Goal: Task Accomplishment & Management: Manage account settings

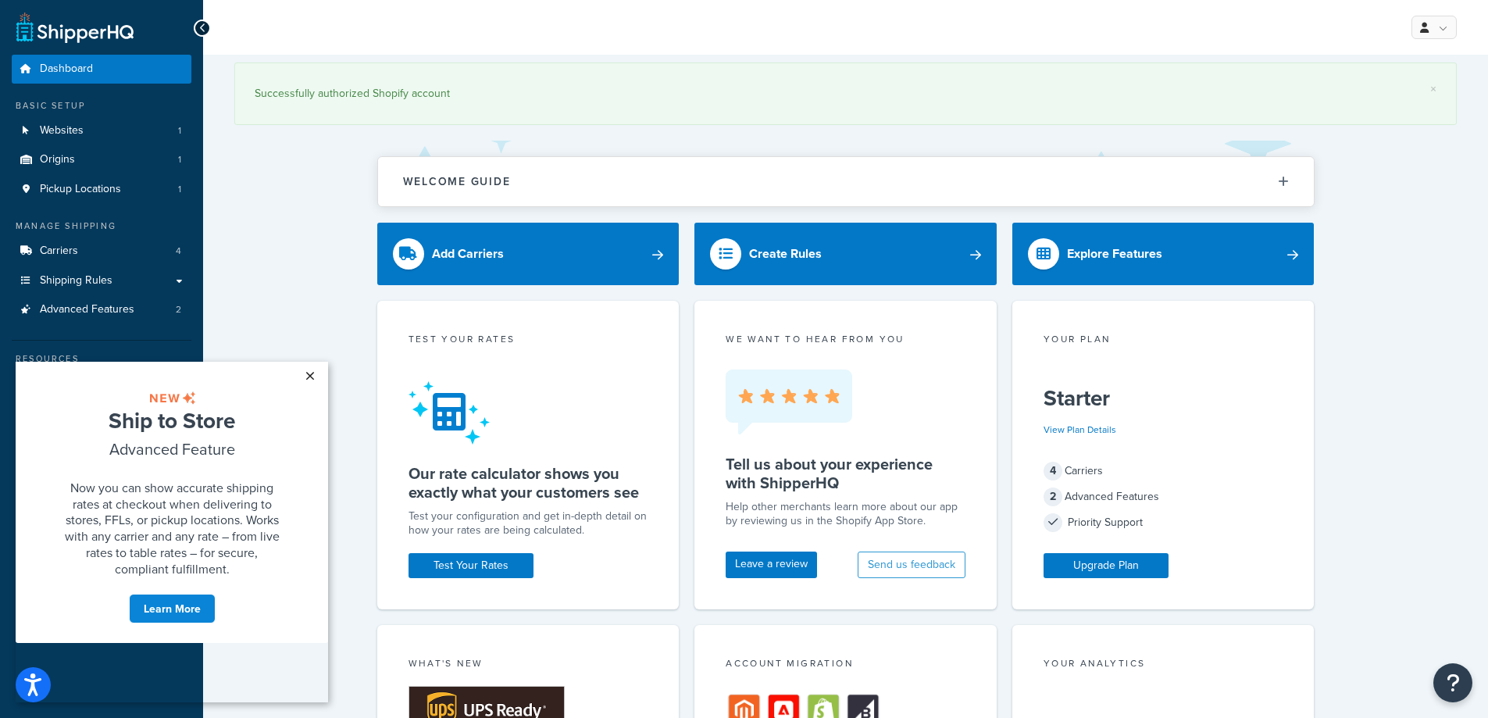
click at [305, 378] on link "×" at bounding box center [309, 376] width 27 height 28
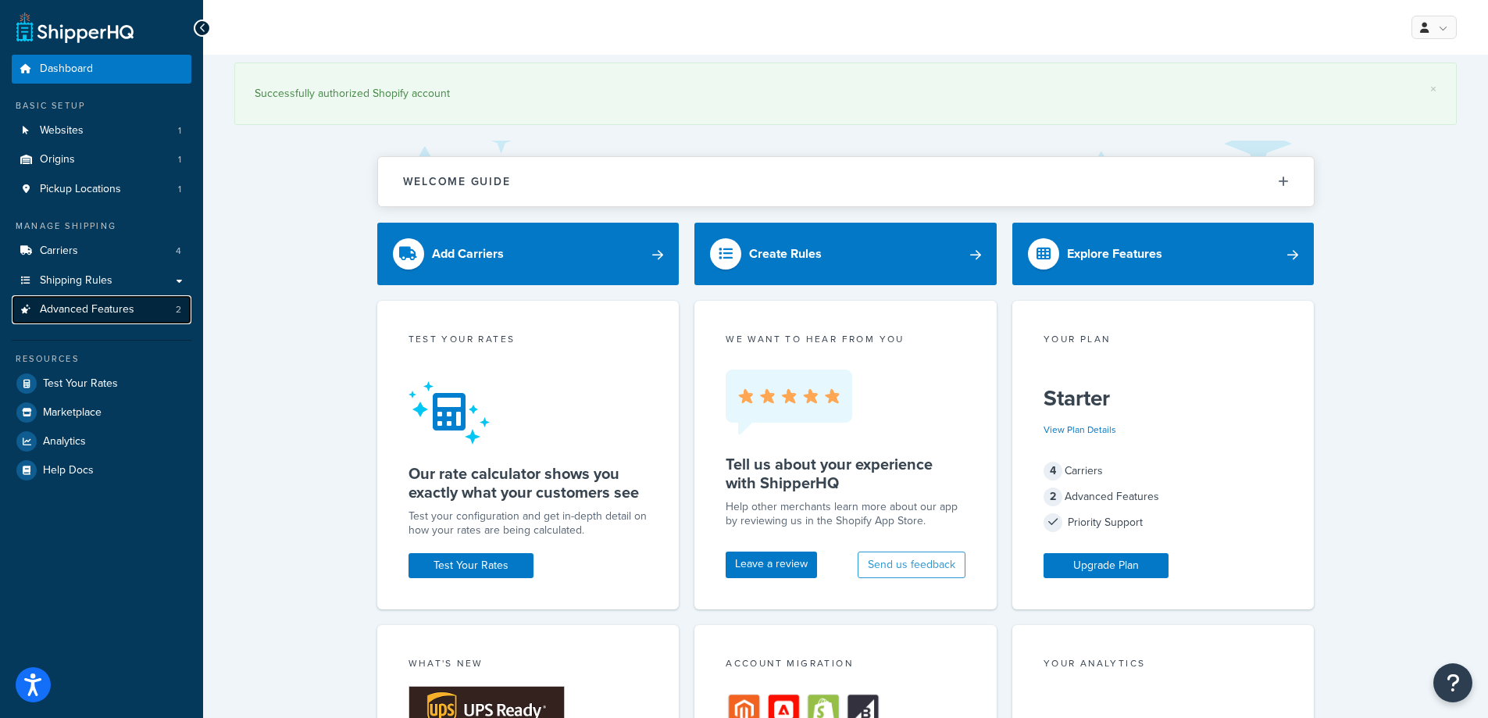
click at [119, 312] on span "Advanced Features" at bounding box center [87, 309] width 94 height 13
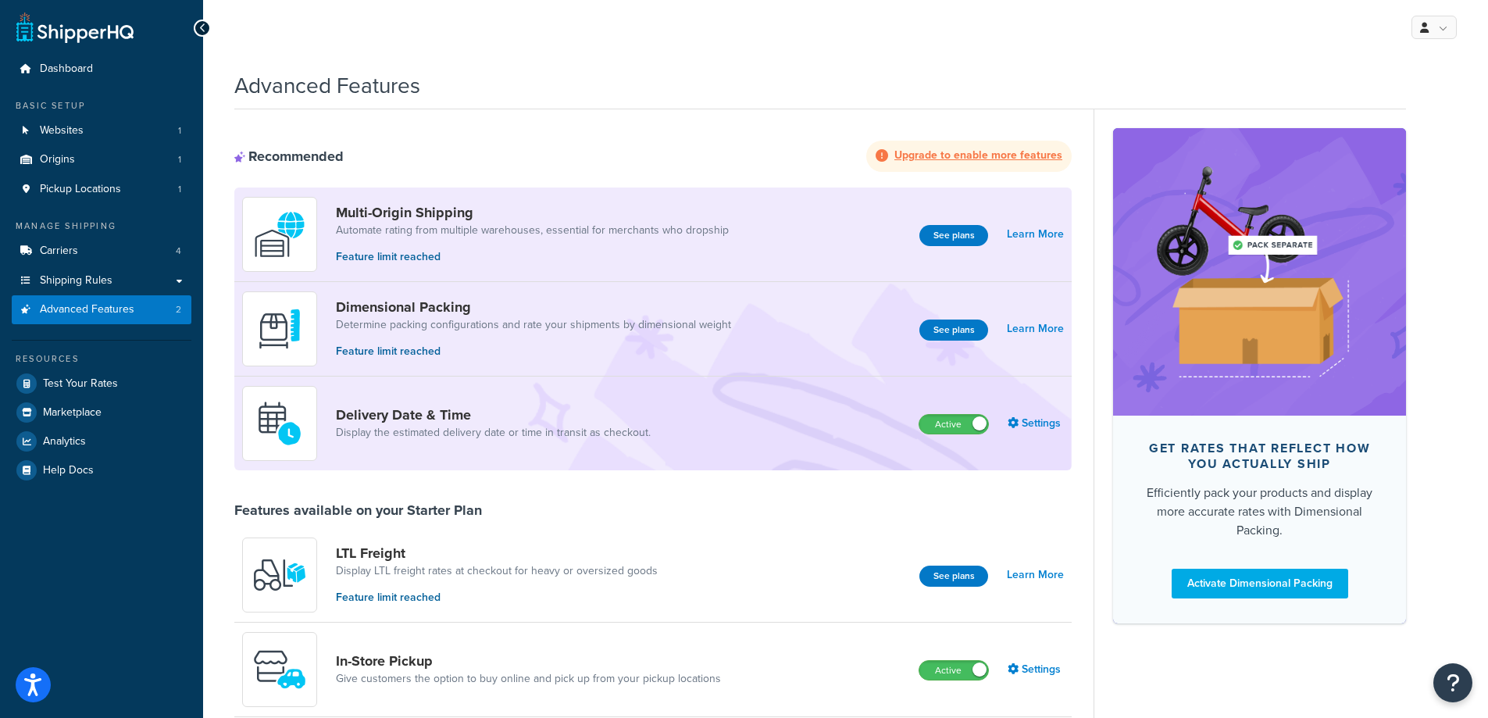
scroll to position [312, 0]
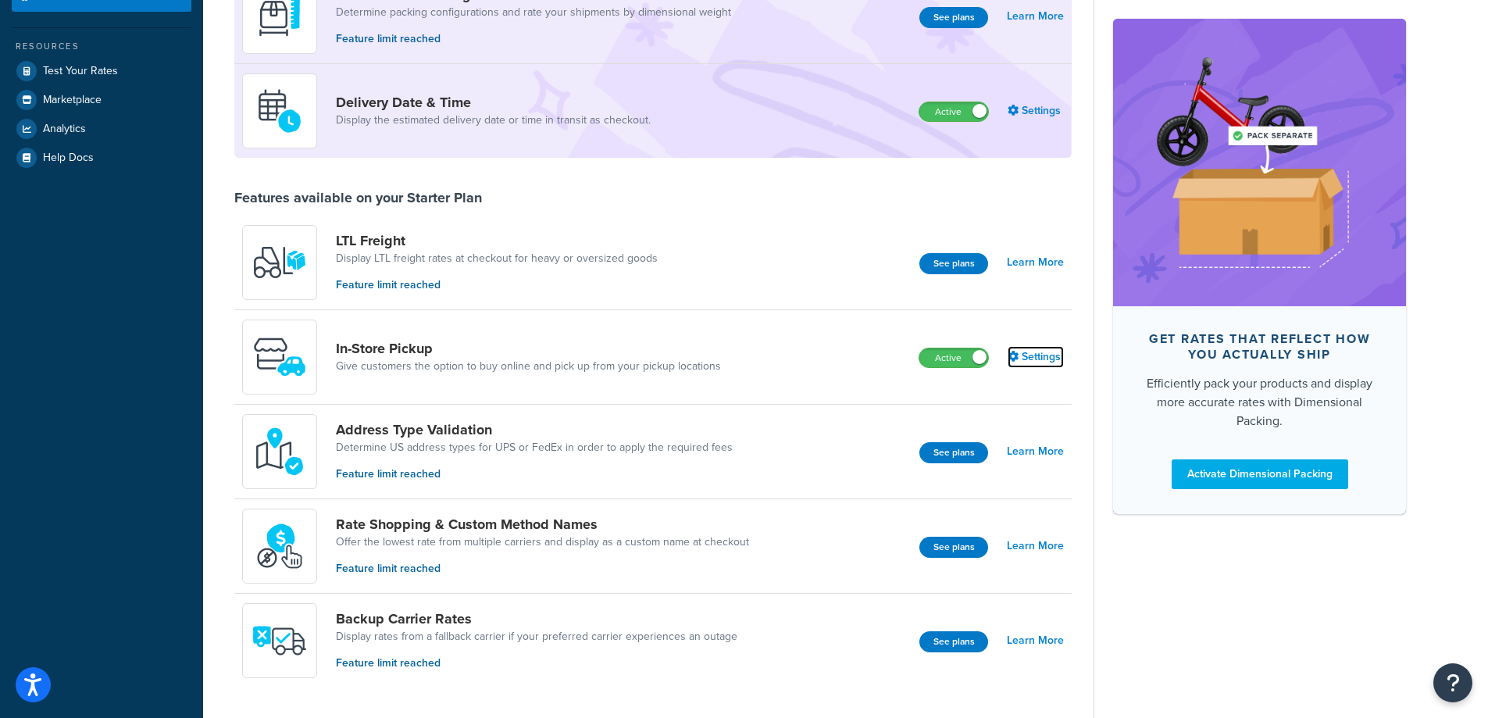
click at [1025, 358] on link "Settings" at bounding box center [1035, 357] width 56 height 22
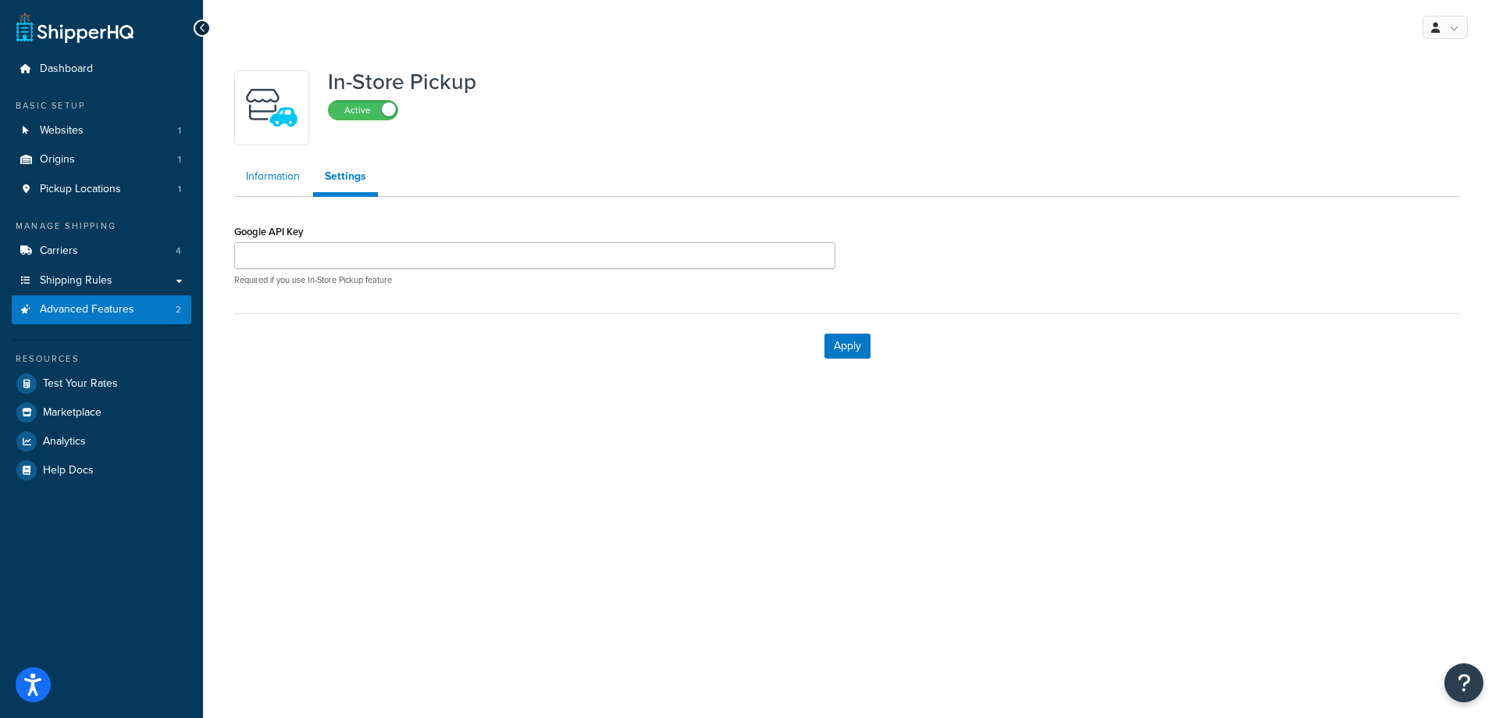
click at [270, 169] on link "Information" at bounding box center [272, 176] width 77 height 31
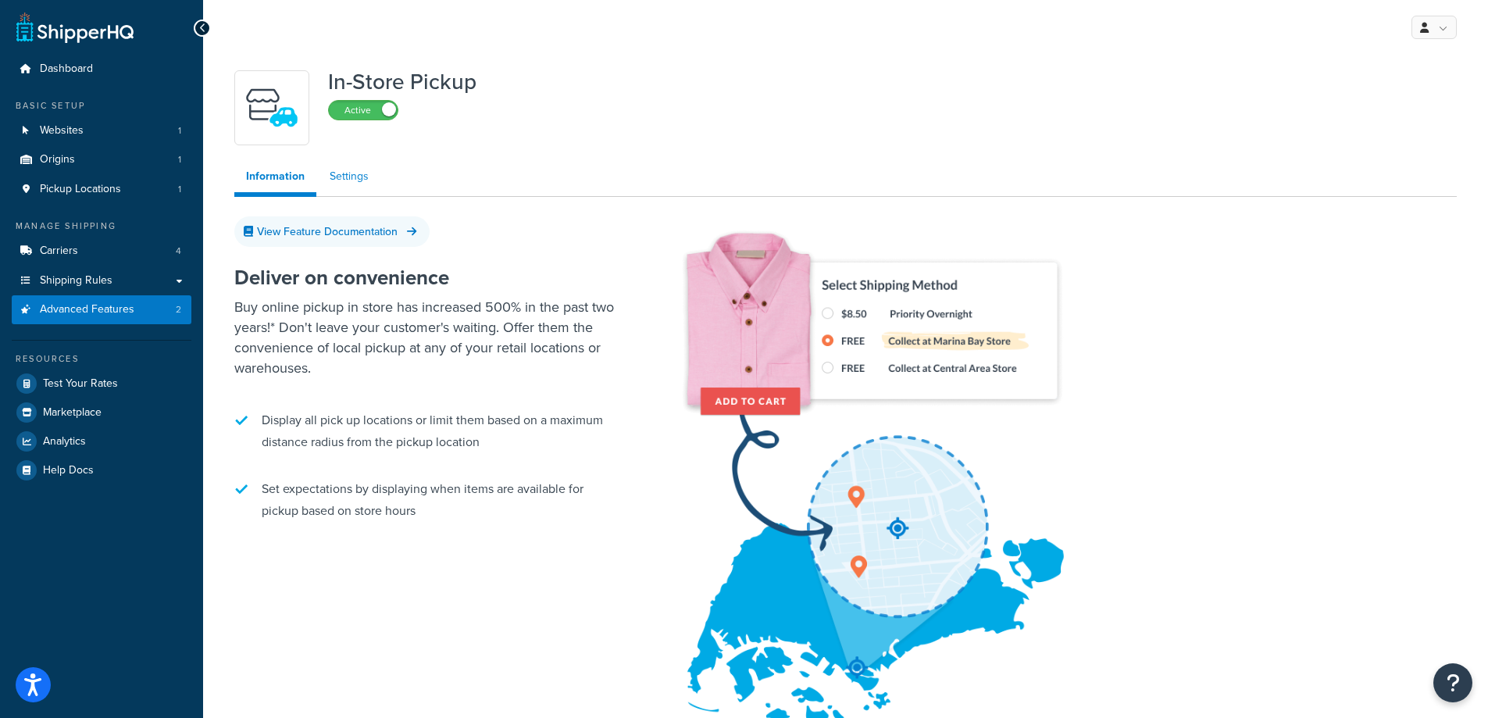
click at [358, 167] on link "Settings" at bounding box center [349, 176] width 62 height 31
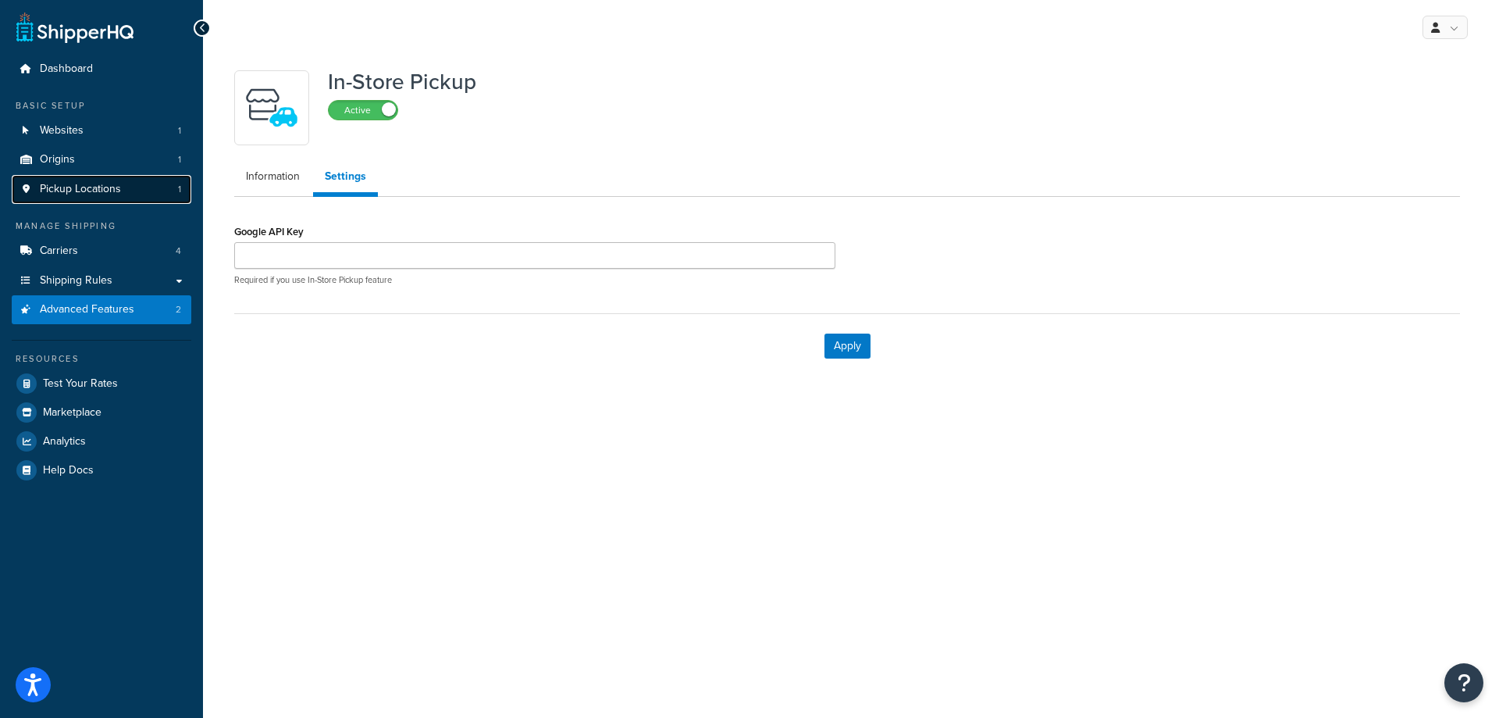
click at [96, 198] on link "Pickup Locations 1" at bounding box center [102, 189] width 180 height 29
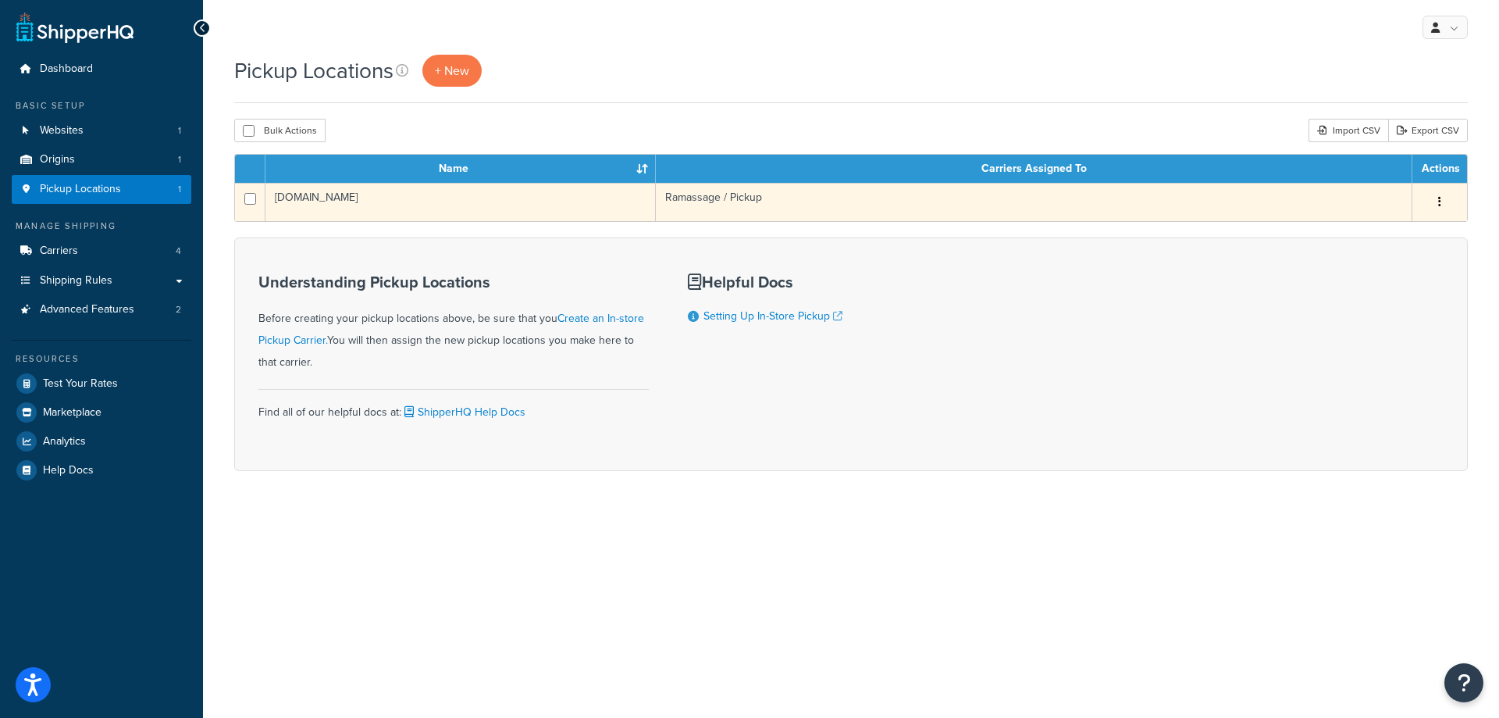
click at [1440, 197] on icon "button" at bounding box center [1440, 201] width 3 height 11
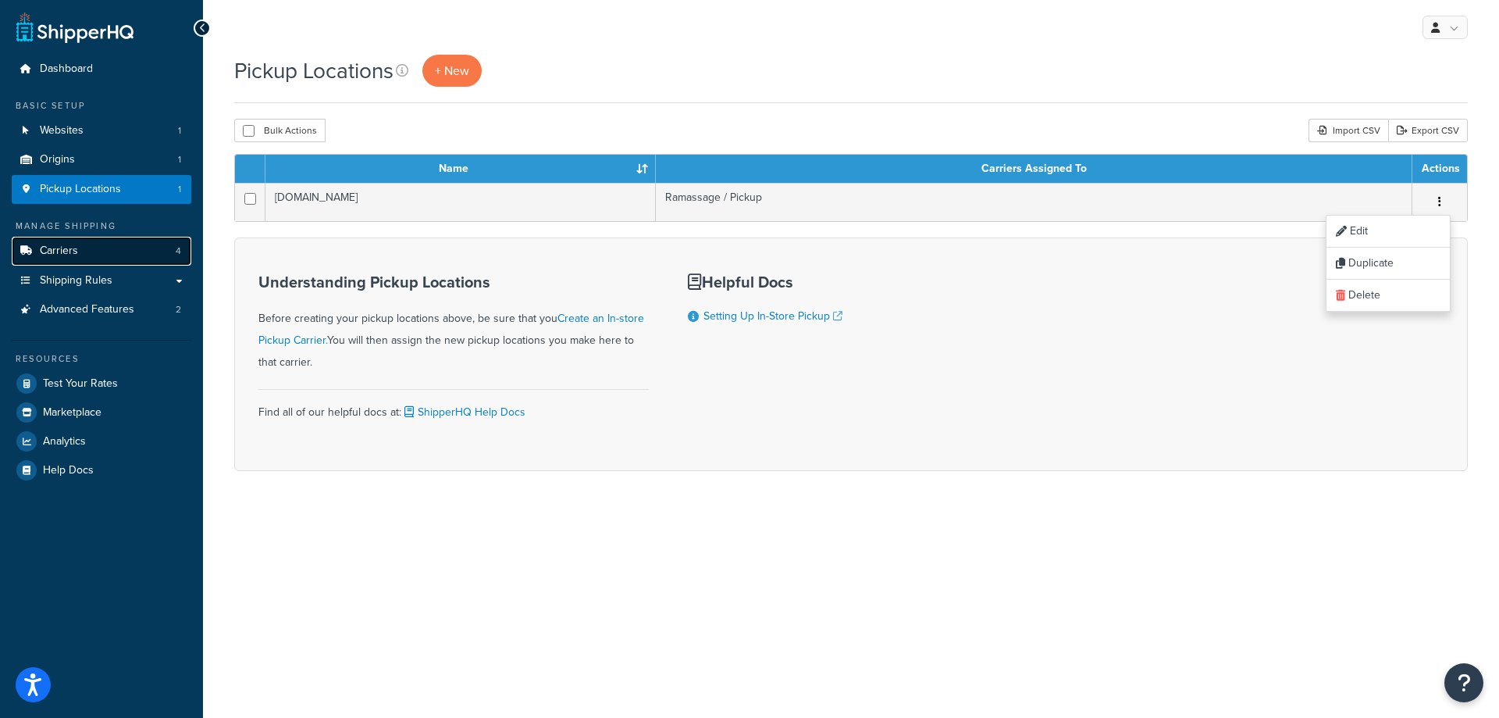
click at [133, 257] on link "Carriers 4" at bounding box center [102, 251] width 180 height 29
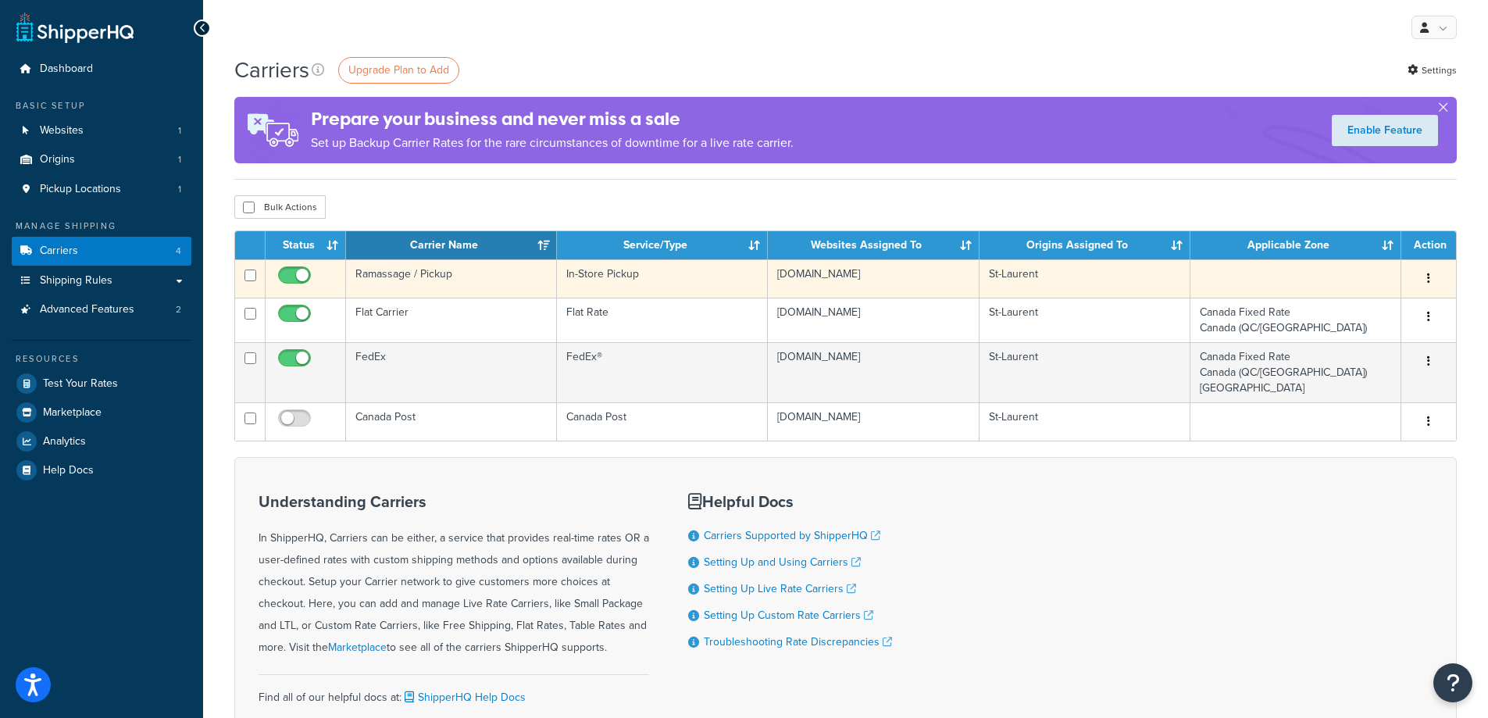
click at [440, 272] on td "Ramassage / Pickup" at bounding box center [451, 278] width 211 height 38
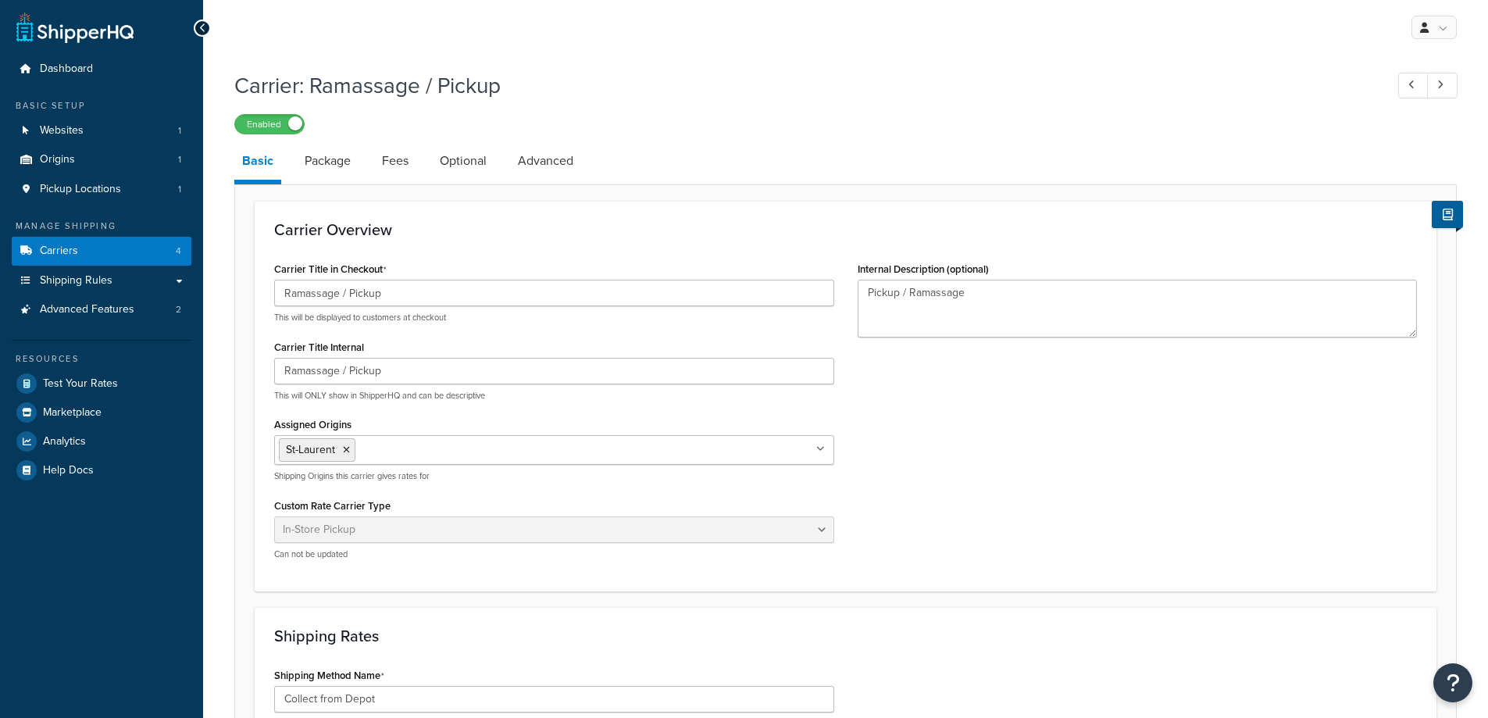
select select "pickup"
click at [461, 162] on link "Optional" at bounding box center [463, 160] width 62 height 37
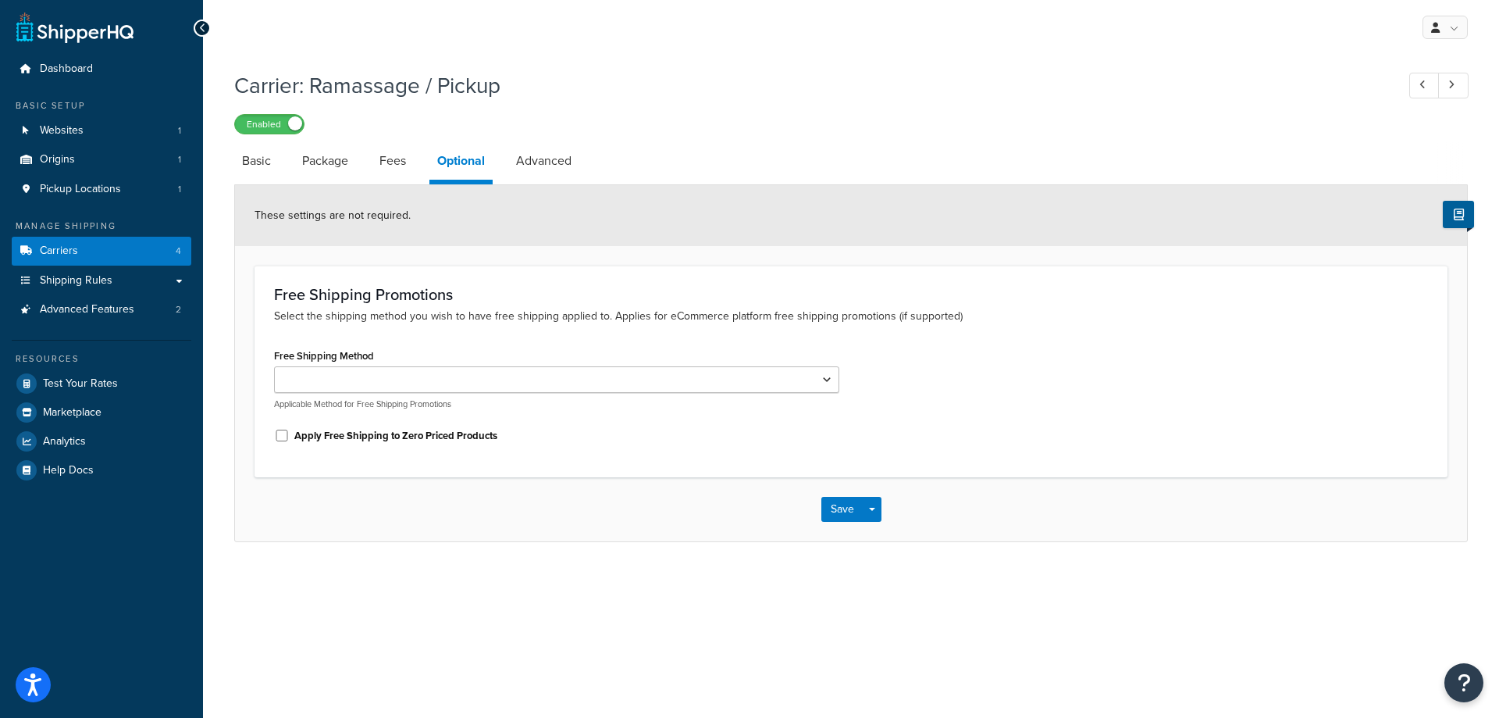
click at [364, 155] on li "Package" at bounding box center [332, 160] width 77 height 37
click at [378, 155] on link "Fees" at bounding box center [393, 160] width 42 height 37
select select "AFTER"
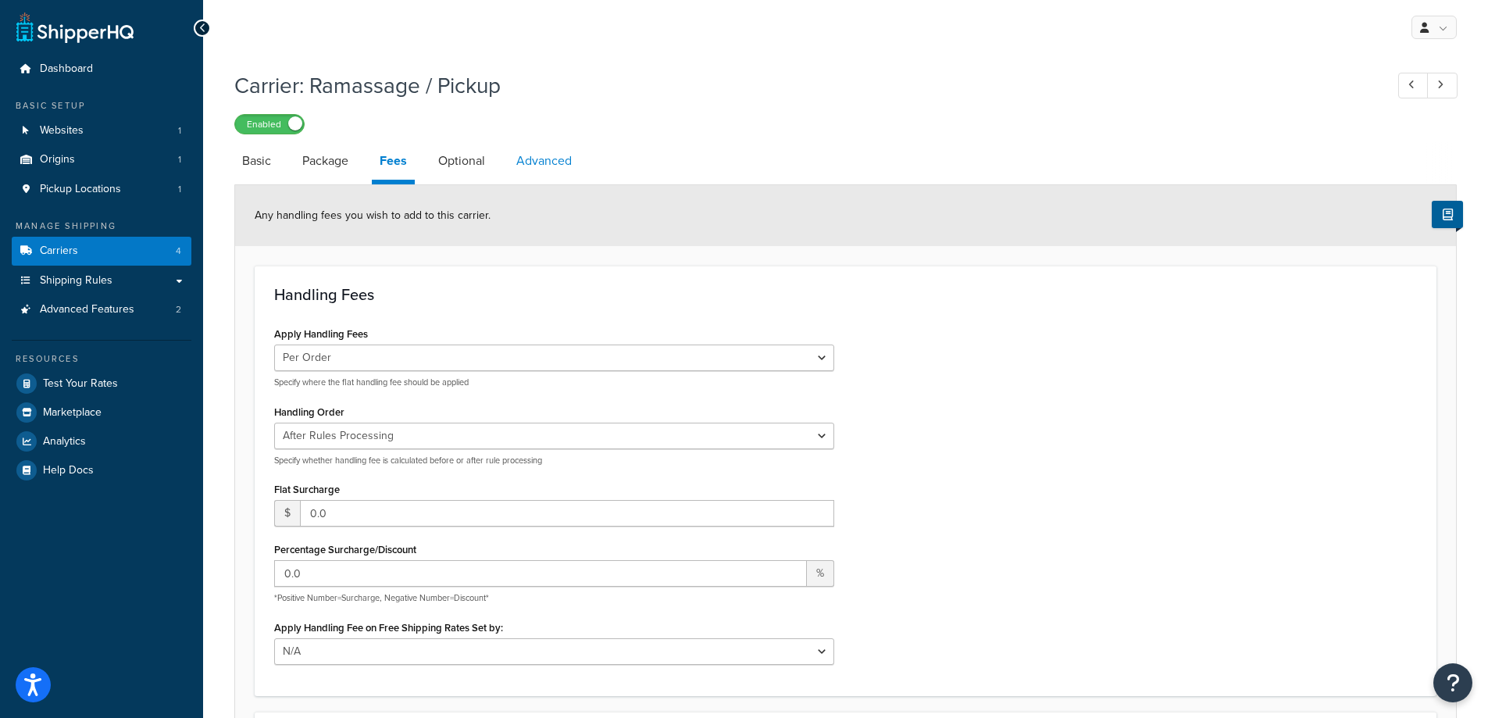
click at [540, 155] on link "Advanced" at bounding box center [543, 160] width 71 height 37
select select "false"
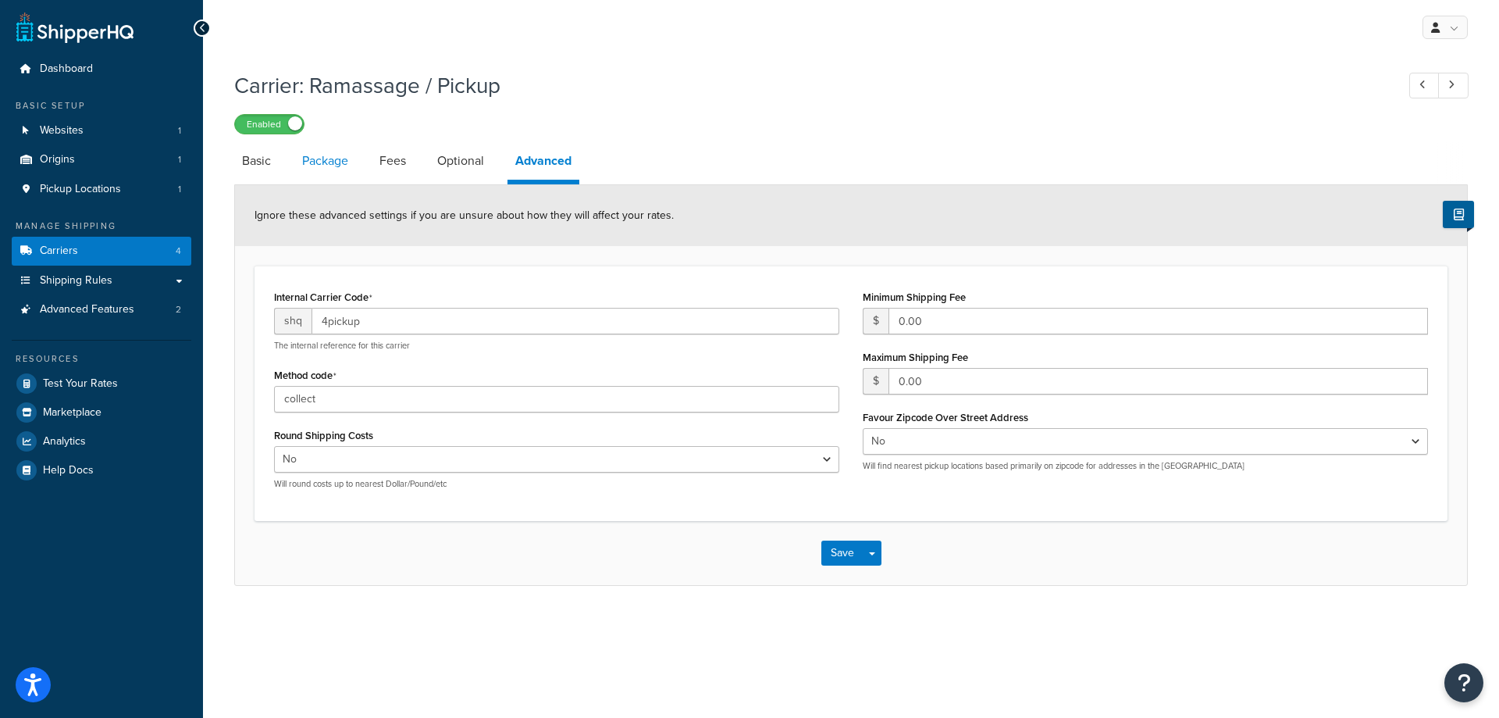
click at [333, 166] on link "Package" at bounding box center [325, 160] width 62 height 37
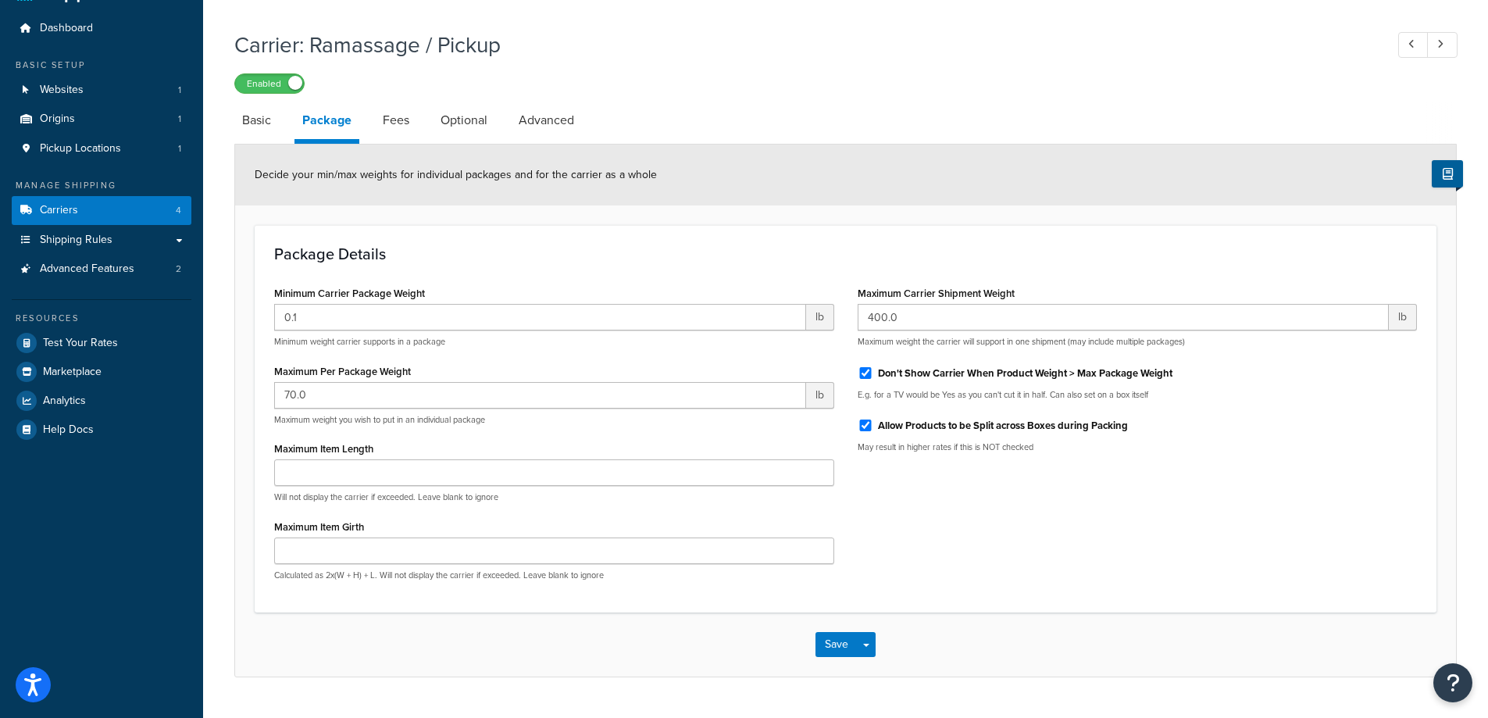
scroll to position [78, 0]
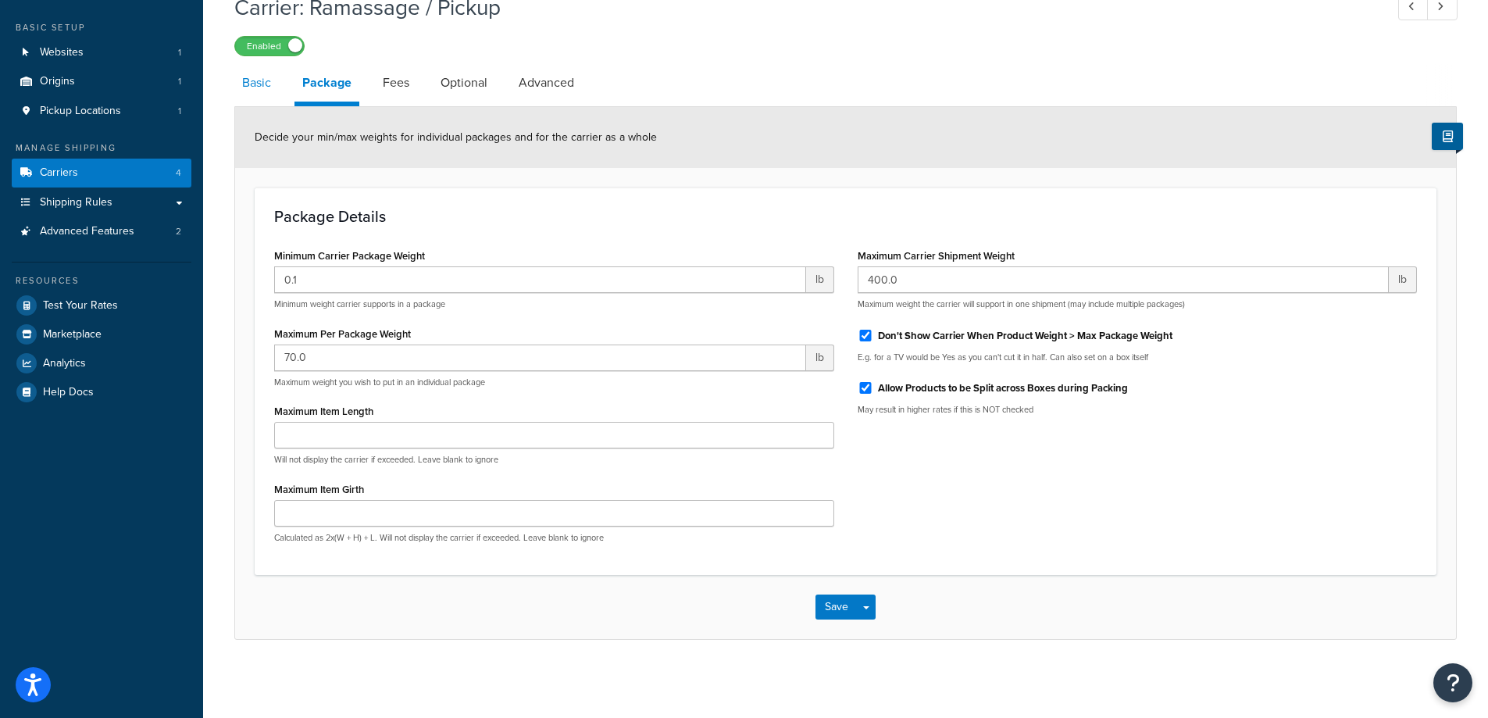
click at [255, 87] on link "Basic" at bounding box center [256, 82] width 45 height 37
select select "pickup"
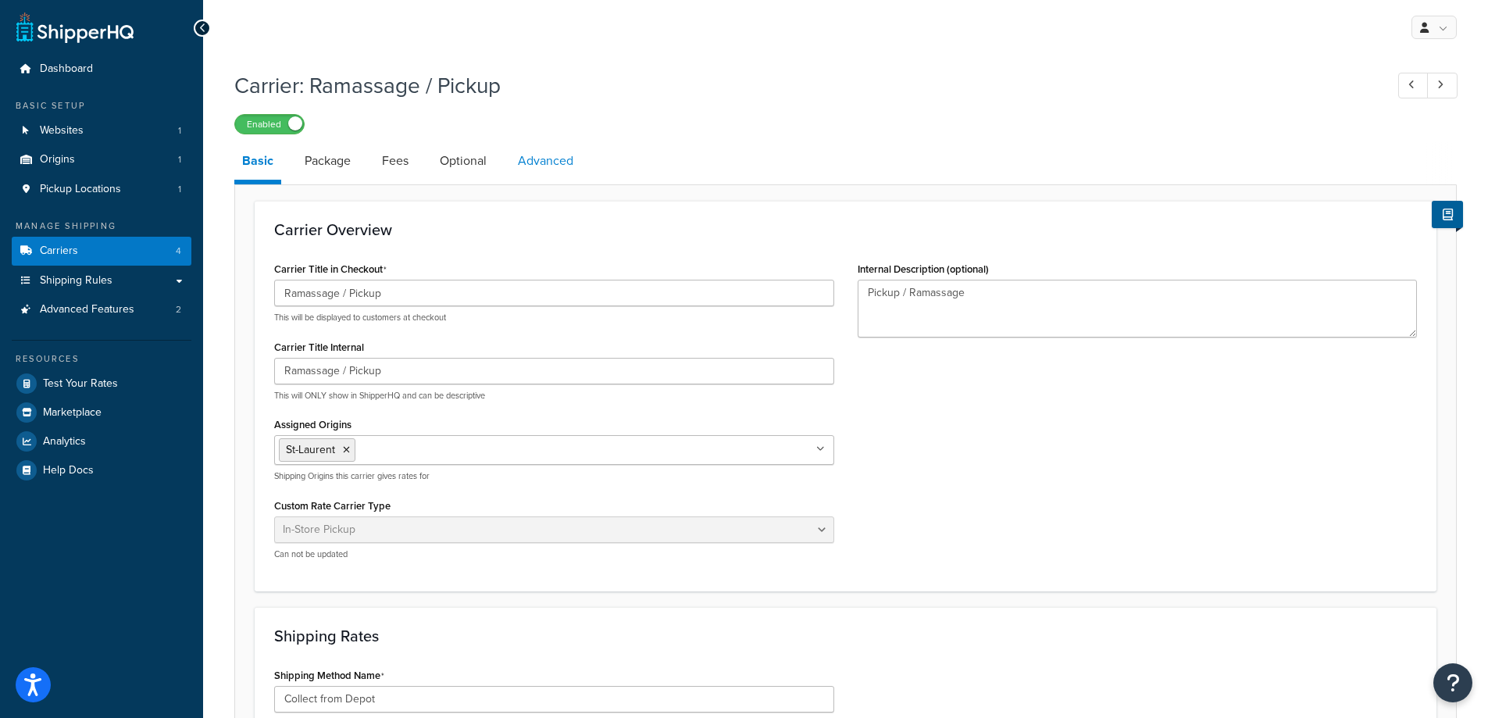
click at [542, 155] on link "Advanced" at bounding box center [545, 160] width 71 height 37
select select "false"
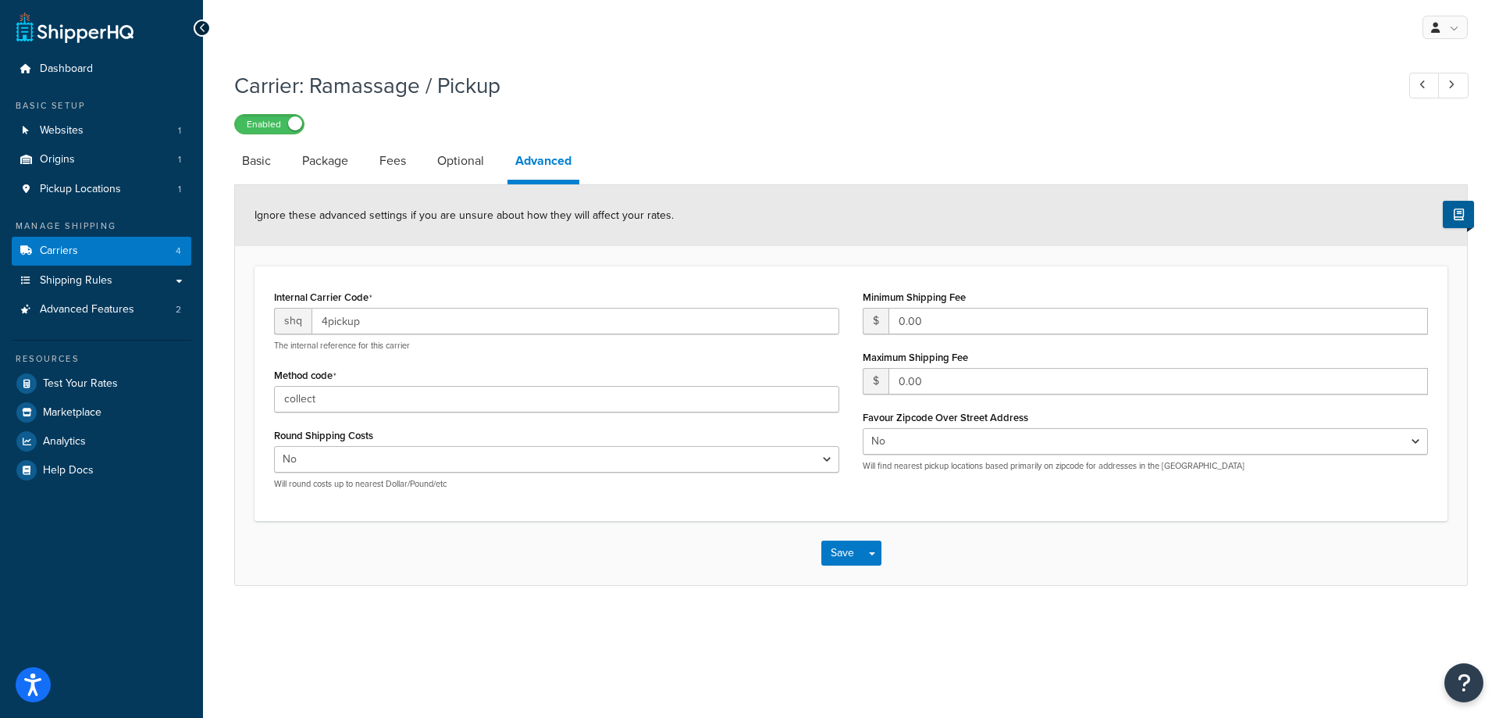
click at [505, 157] on li "Optional" at bounding box center [469, 160] width 78 height 37
click at [472, 157] on link "Optional" at bounding box center [461, 160] width 62 height 37
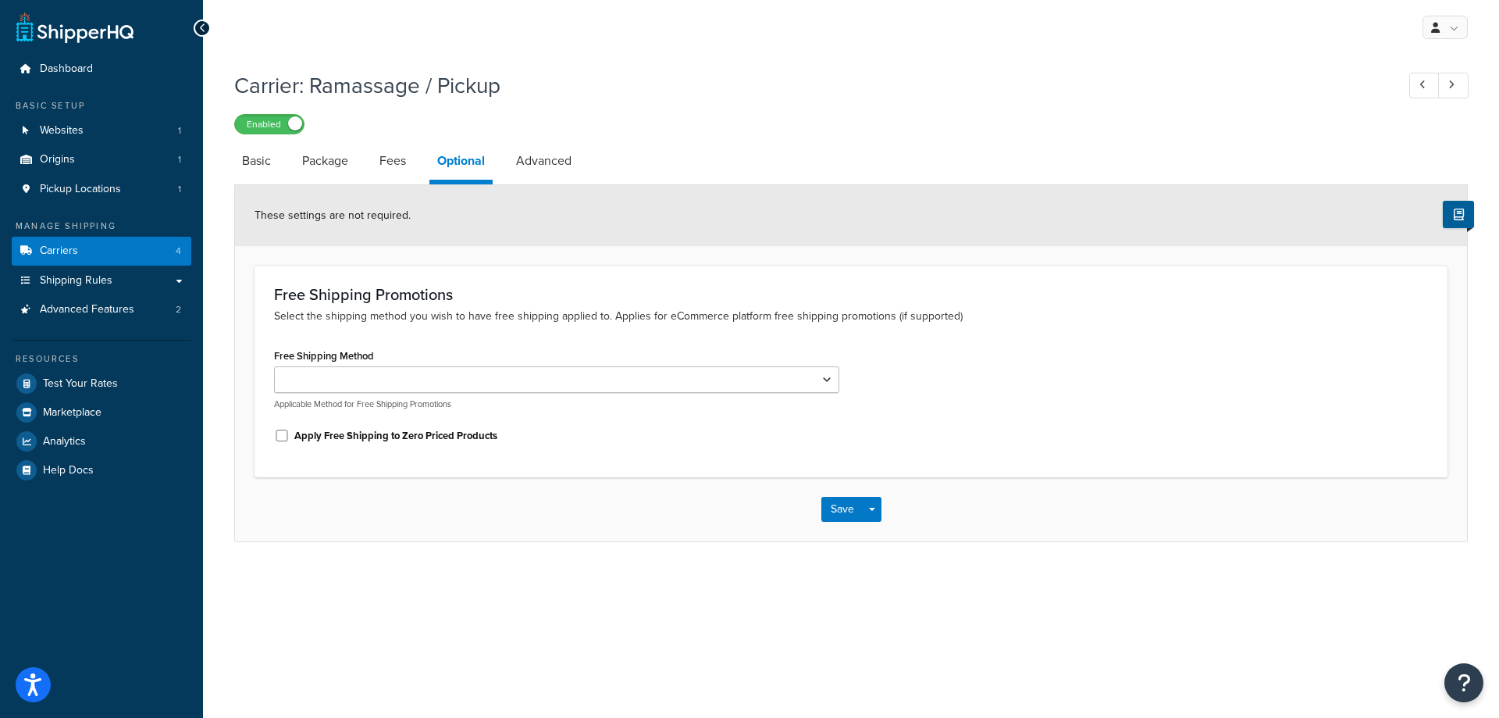
click at [369, 155] on li "Package" at bounding box center [332, 160] width 77 height 37
click at [388, 156] on link "Fees" at bounding box center [393, 160] width 42 height 37
select select "AFTER"
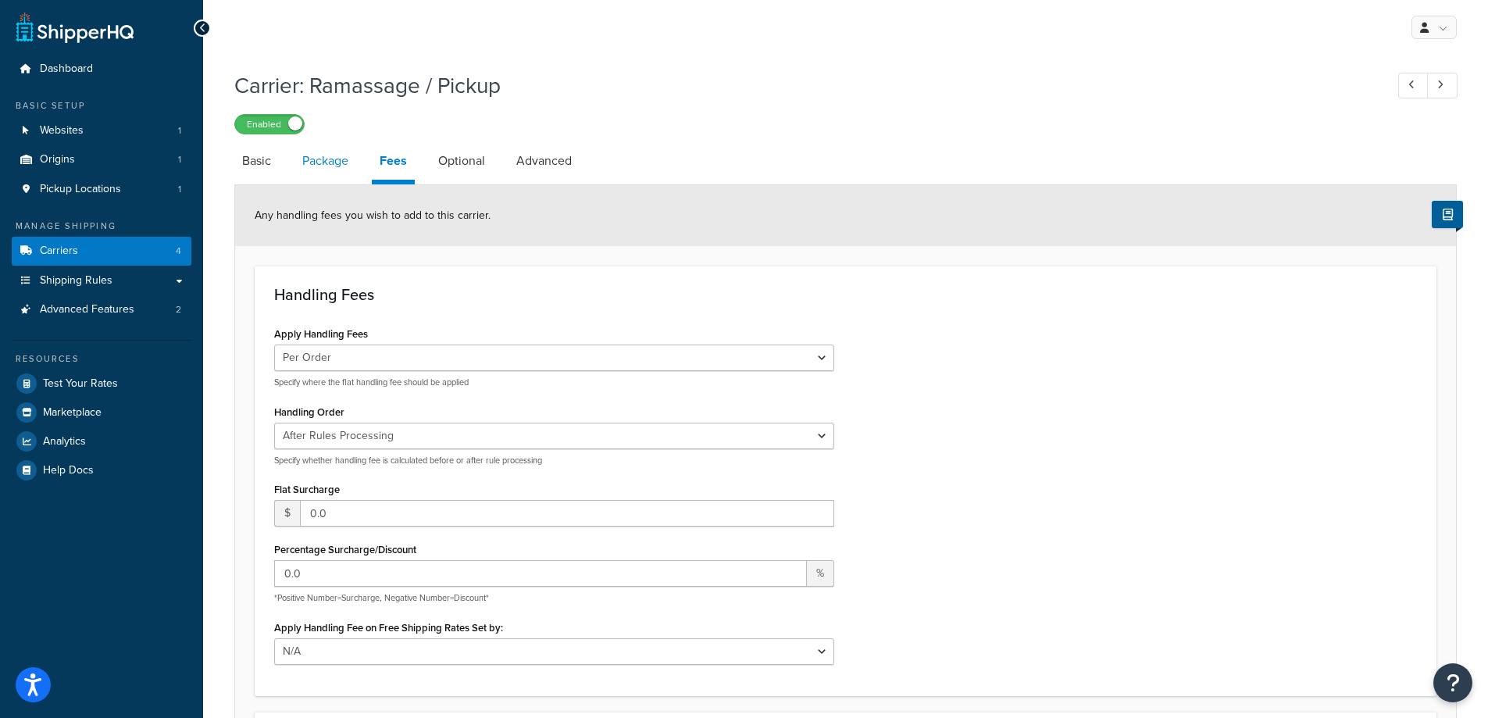
click at [333, 162] on link "Package" at bounding box center [325, 160] width 62 height 37
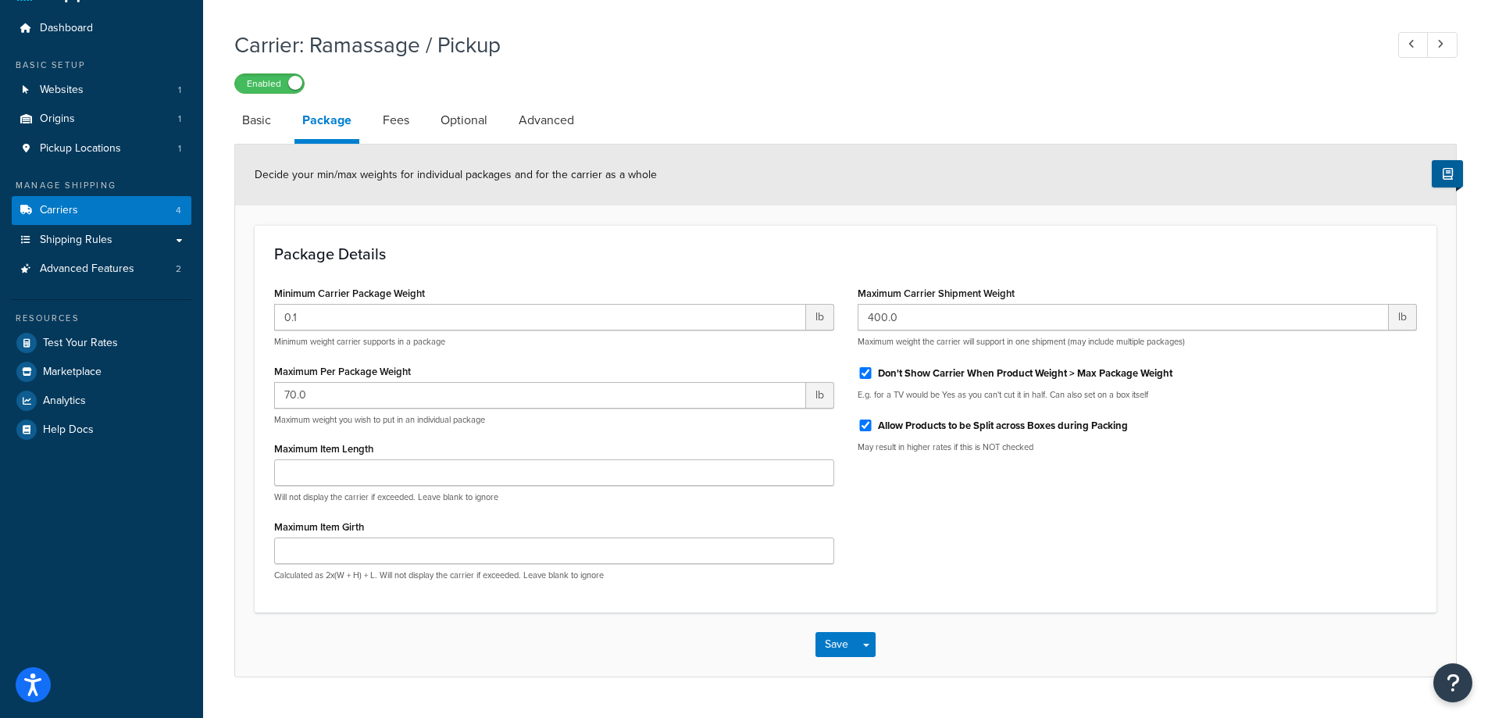
scroll to position [78, 0]
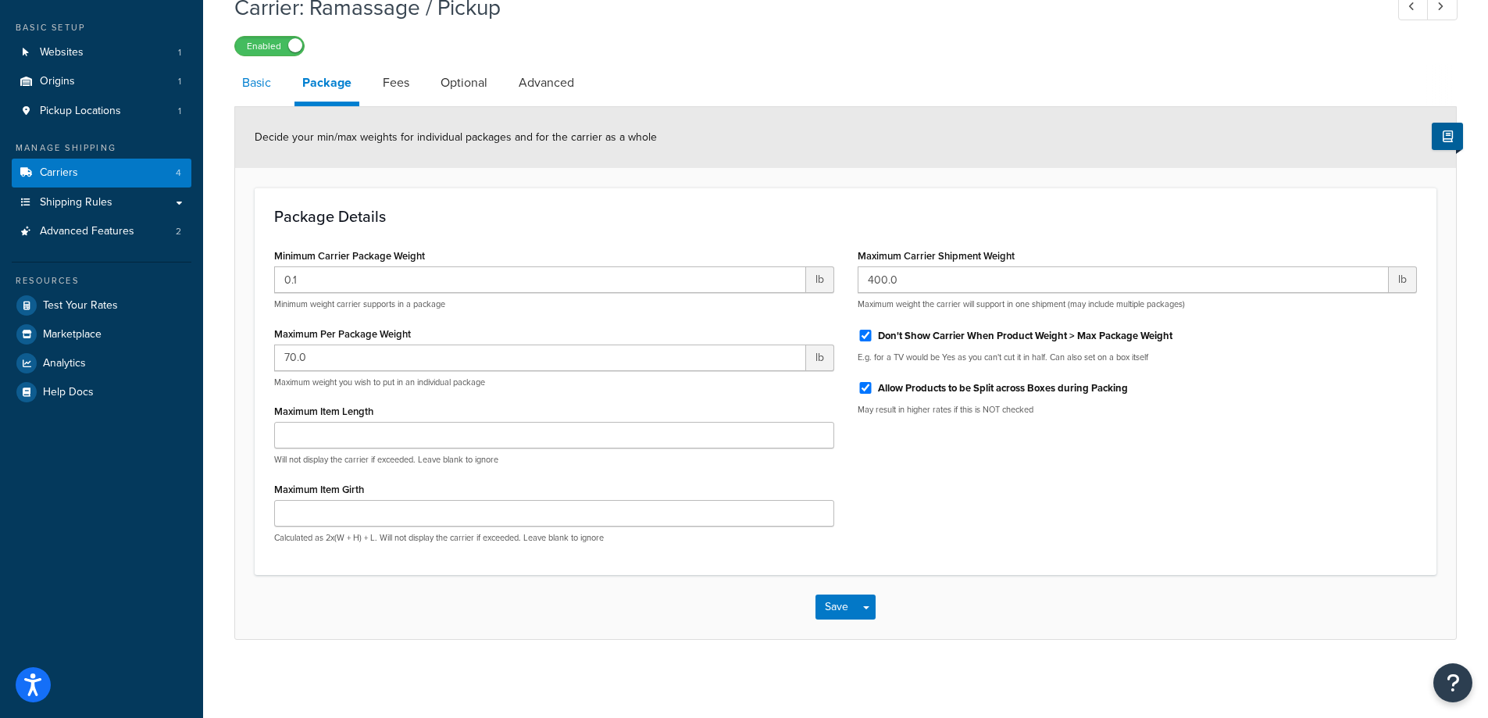
click at [266, 85] on link "Basic" at bounding box center [256, 82] width 45 height 37
select select "pickup"
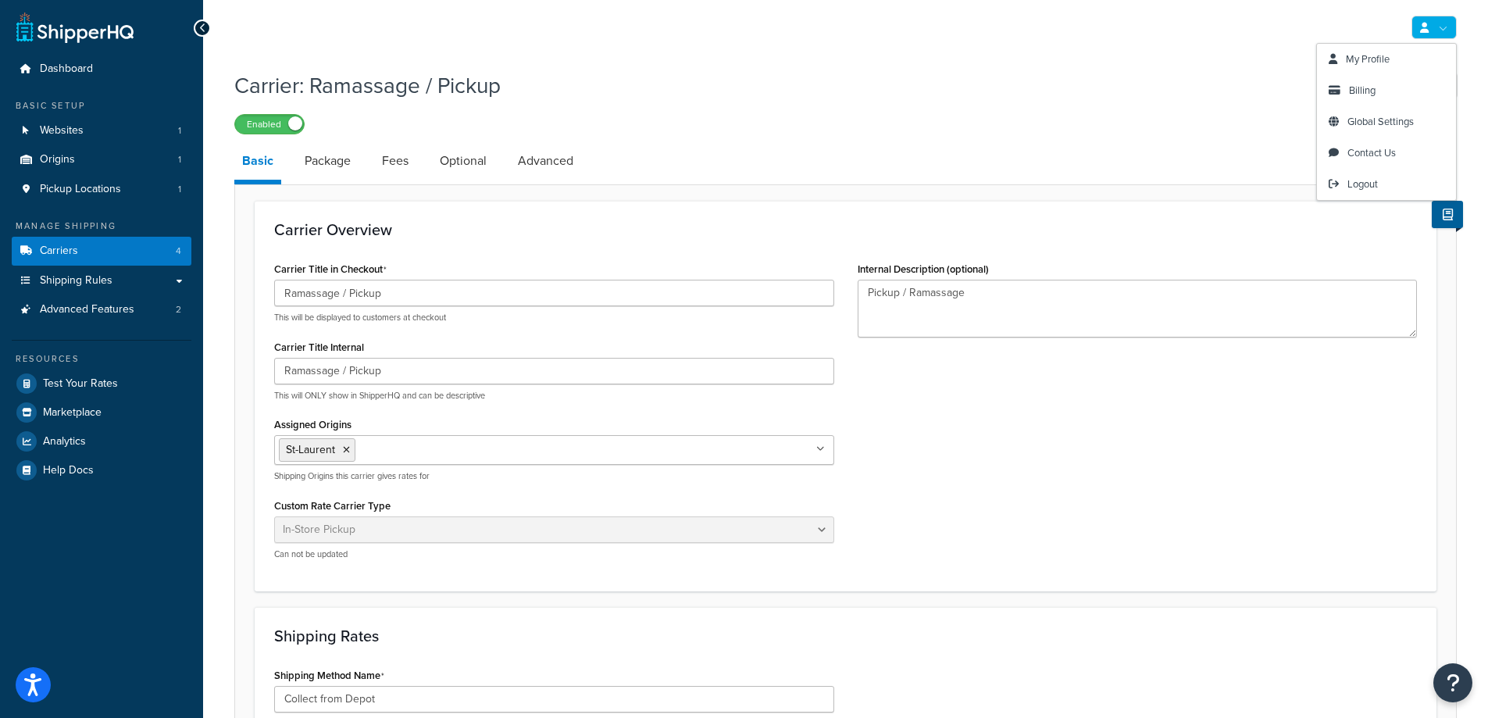
click at [1435, 22] on link at bounding box center [1433, 27] width 45 height 23
click at [1058, 100] on h1 "Carrier: Ramassage / Pickup" at bounding box center [801, 85] width 1135 height 30
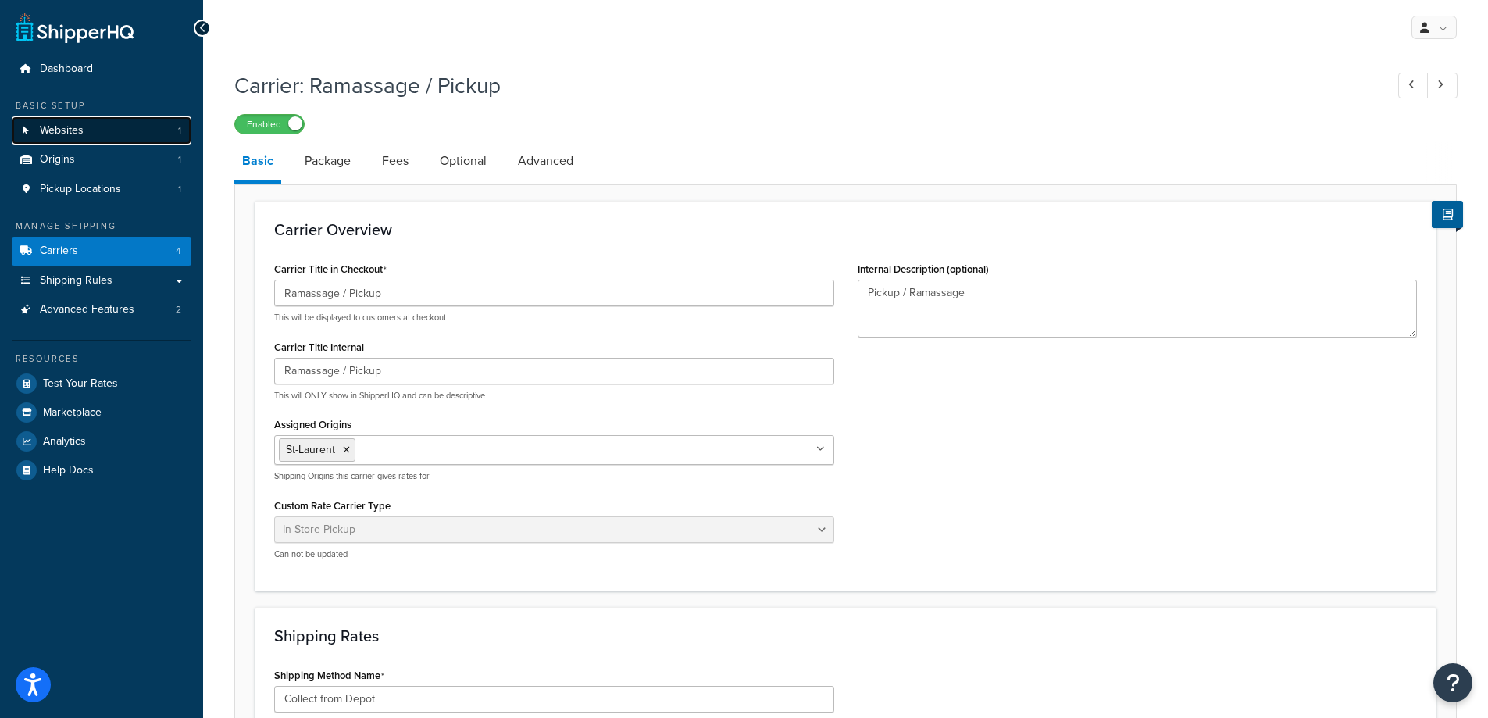
click at [66, 132] on span "Websites" at bounding box center [62, 130] width 44 height 13
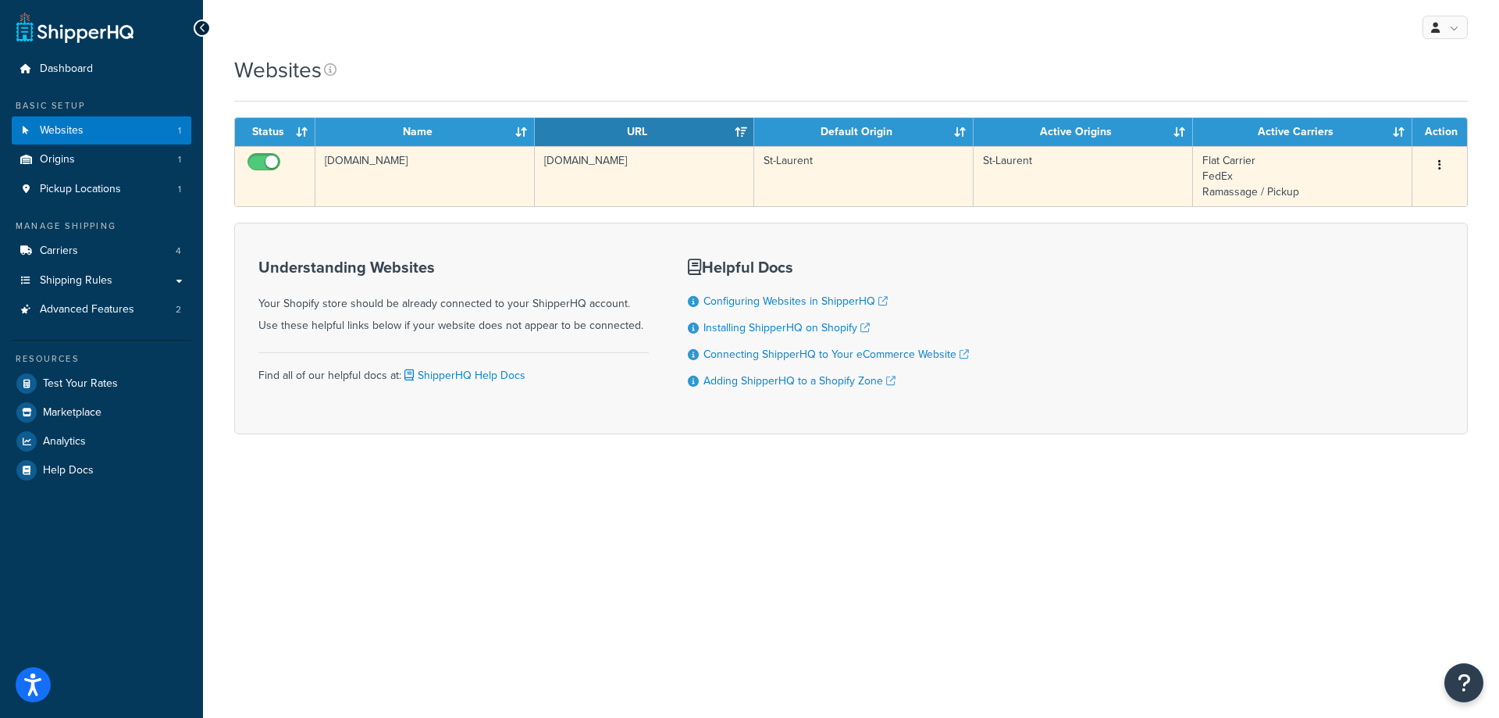
click at [1434, 162] on button "button" at bounding box center [1440, 165] width 22 height 25
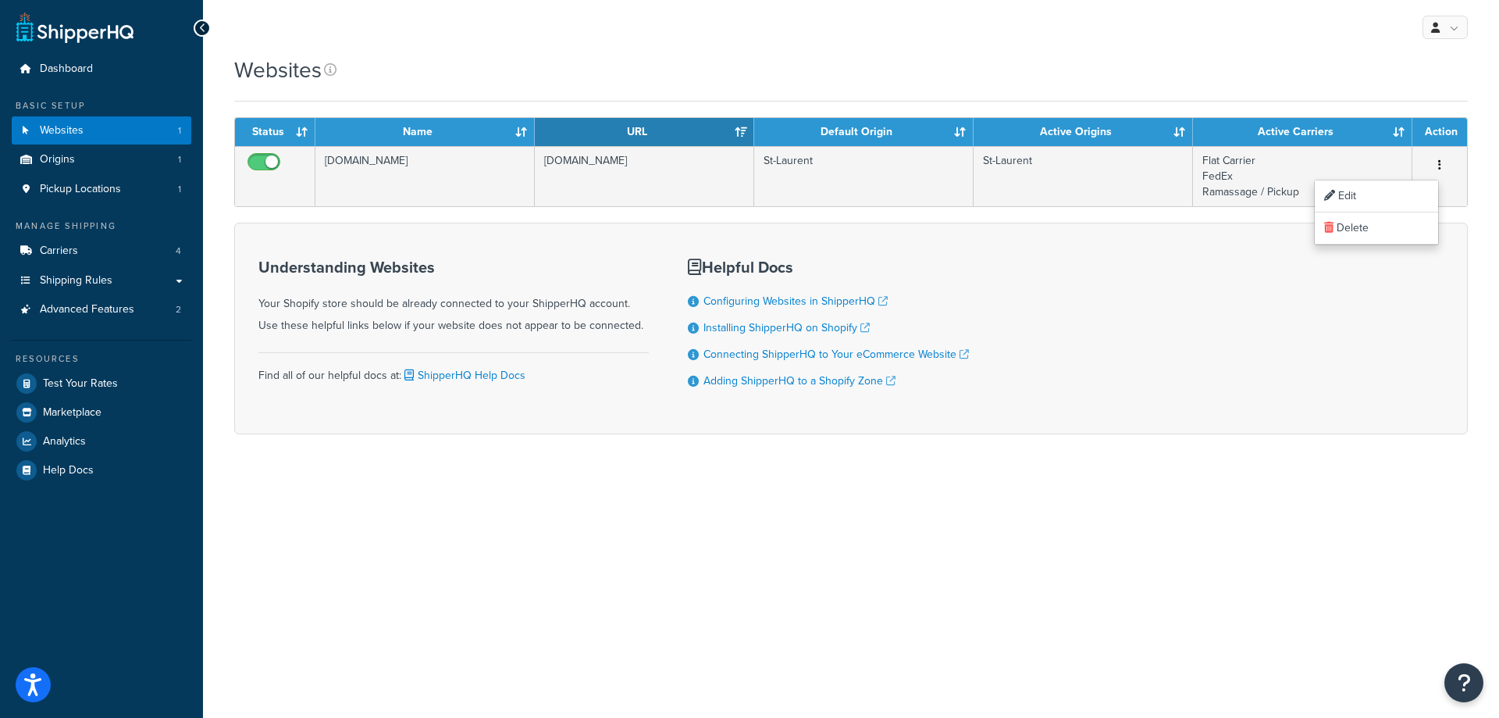
click at [885, 70] on div "Websites" at bounding box center [851, 70] width 1234 height 30
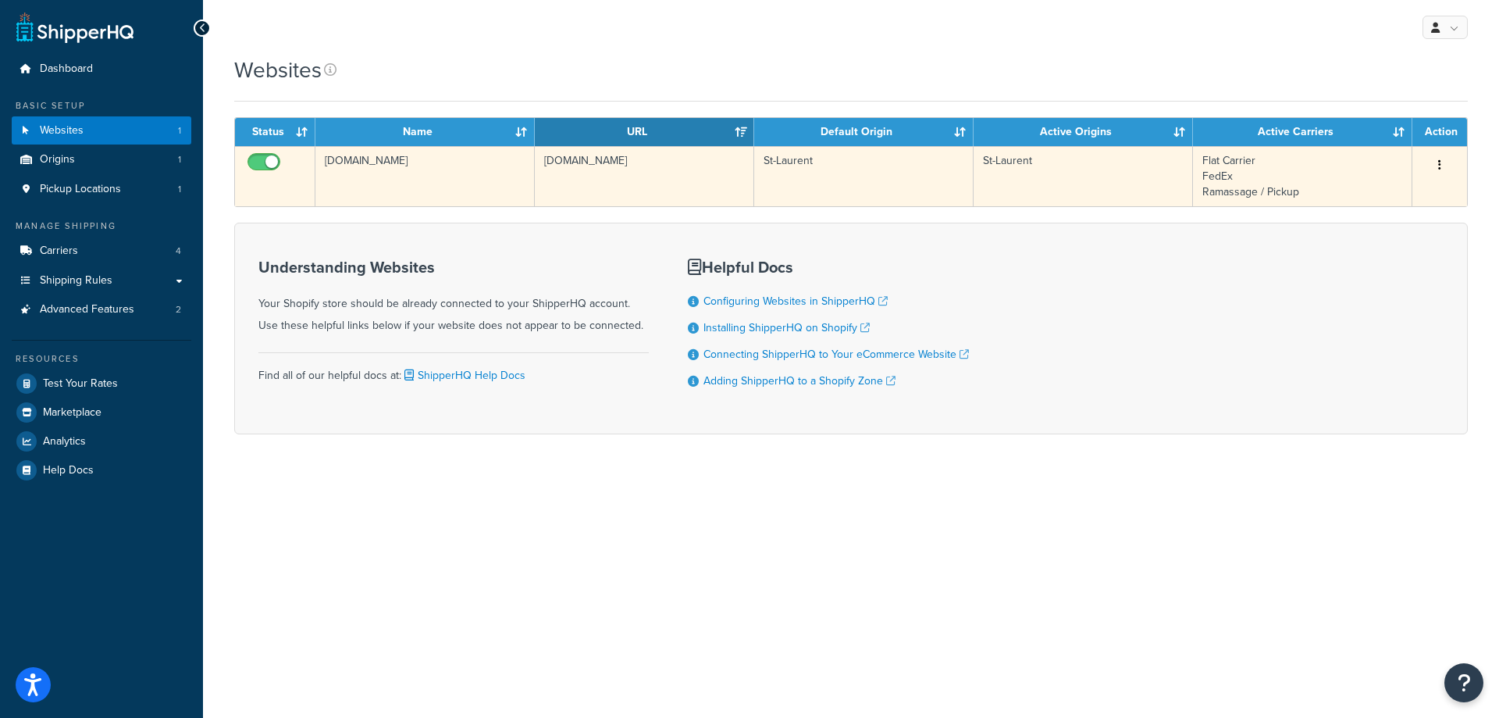
click at [880, 156] on td "St-Laurent" at bounding box center [863, 176] width 219 height 60
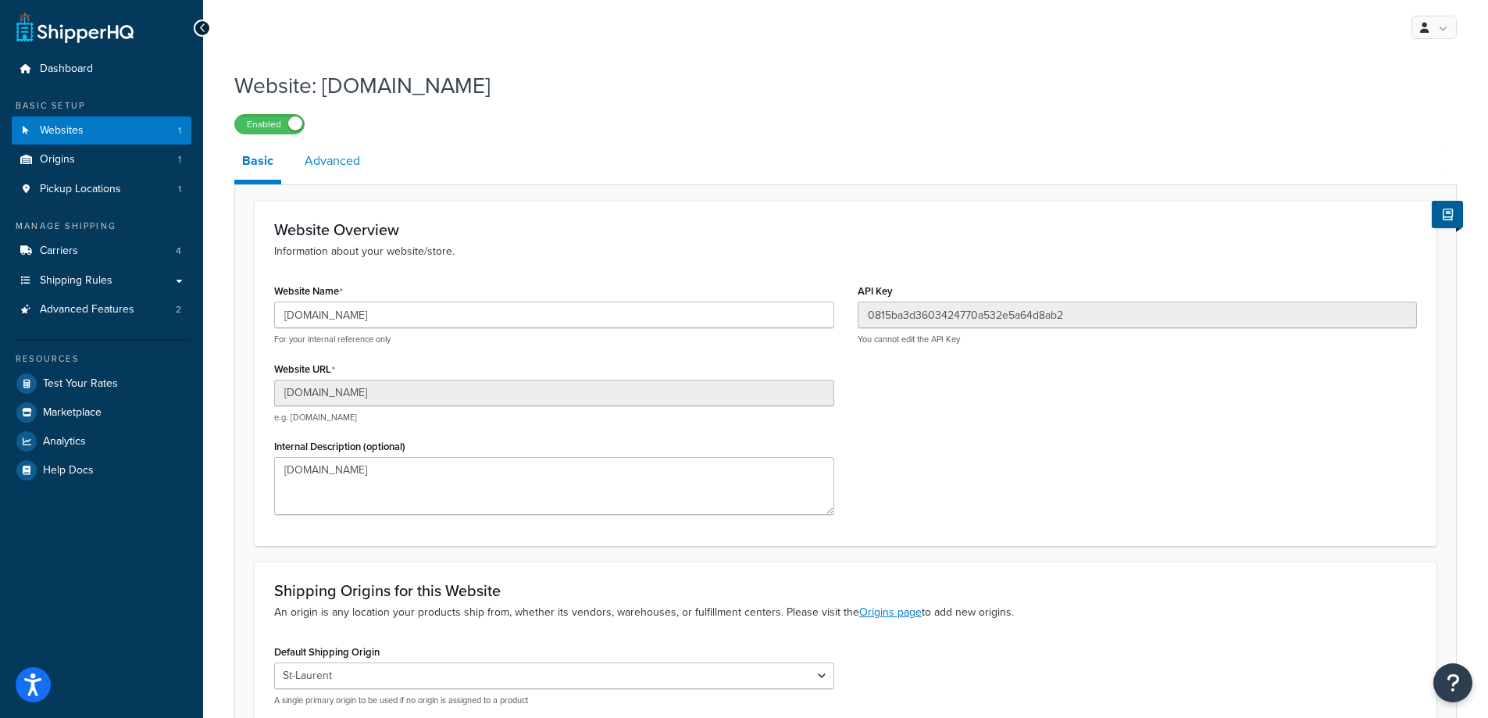
click at [319, 162] on link "Advanced" at bounding box center [332, 160] width 71 height 37
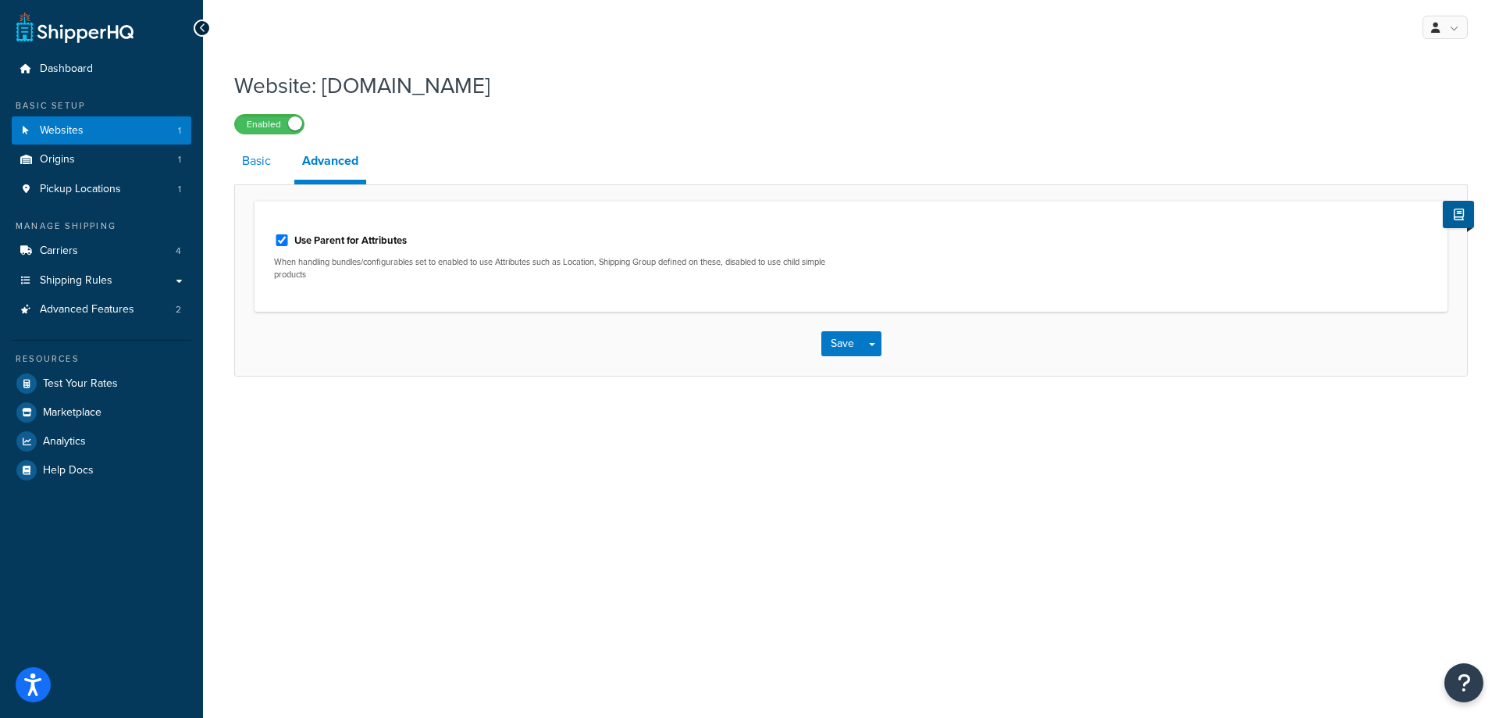
click at [262, 161] on link "Basic" at bounding box center [256, 160] width 45 height 37
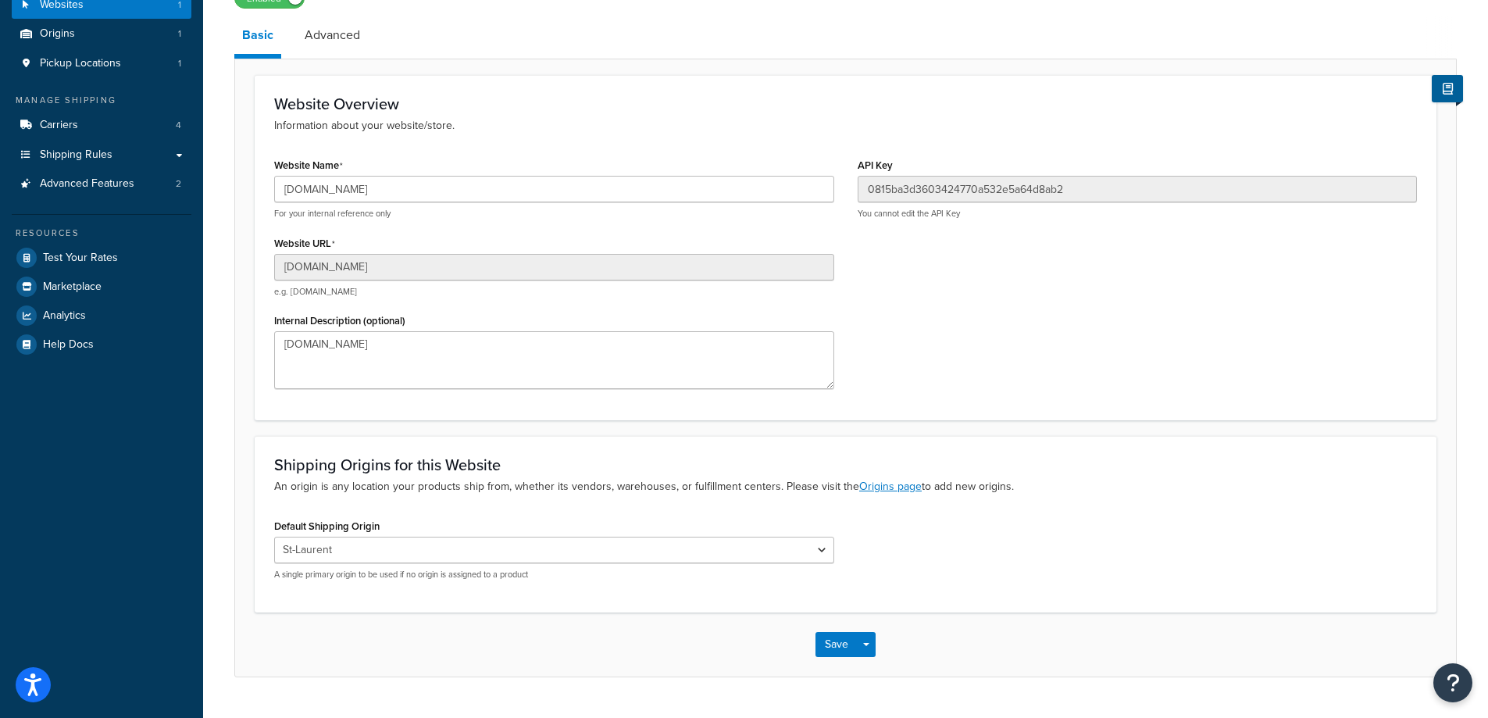
scroll to position [163, 0]
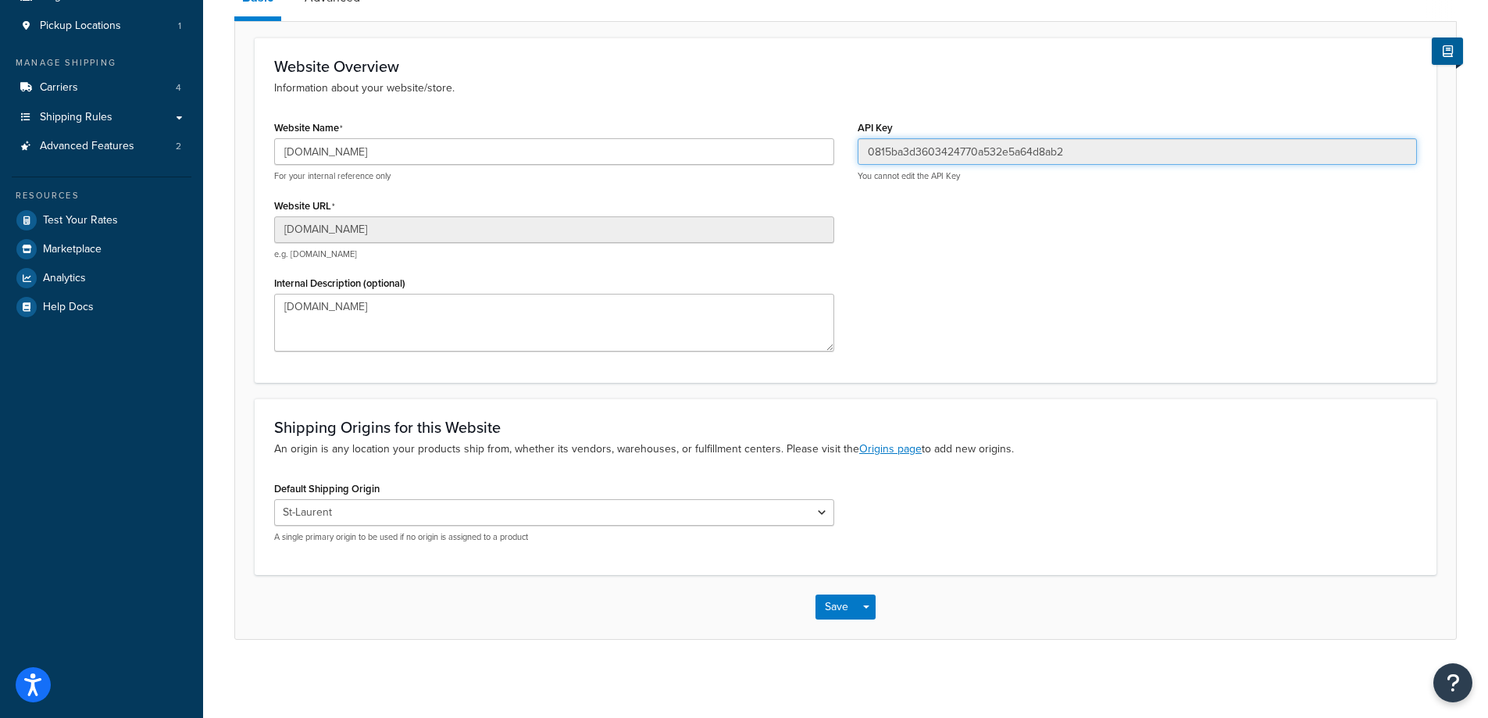
click at [939, 148] on input "0815ba3d3603424770a532e5a64d8ab2" at bounding box center [1137, 151] width 560 height 27
click at [930, 158] on input "0815ba3d3603424770a532e5a64d8ab2" at bounding box center [1137, 151] width 560 height 27
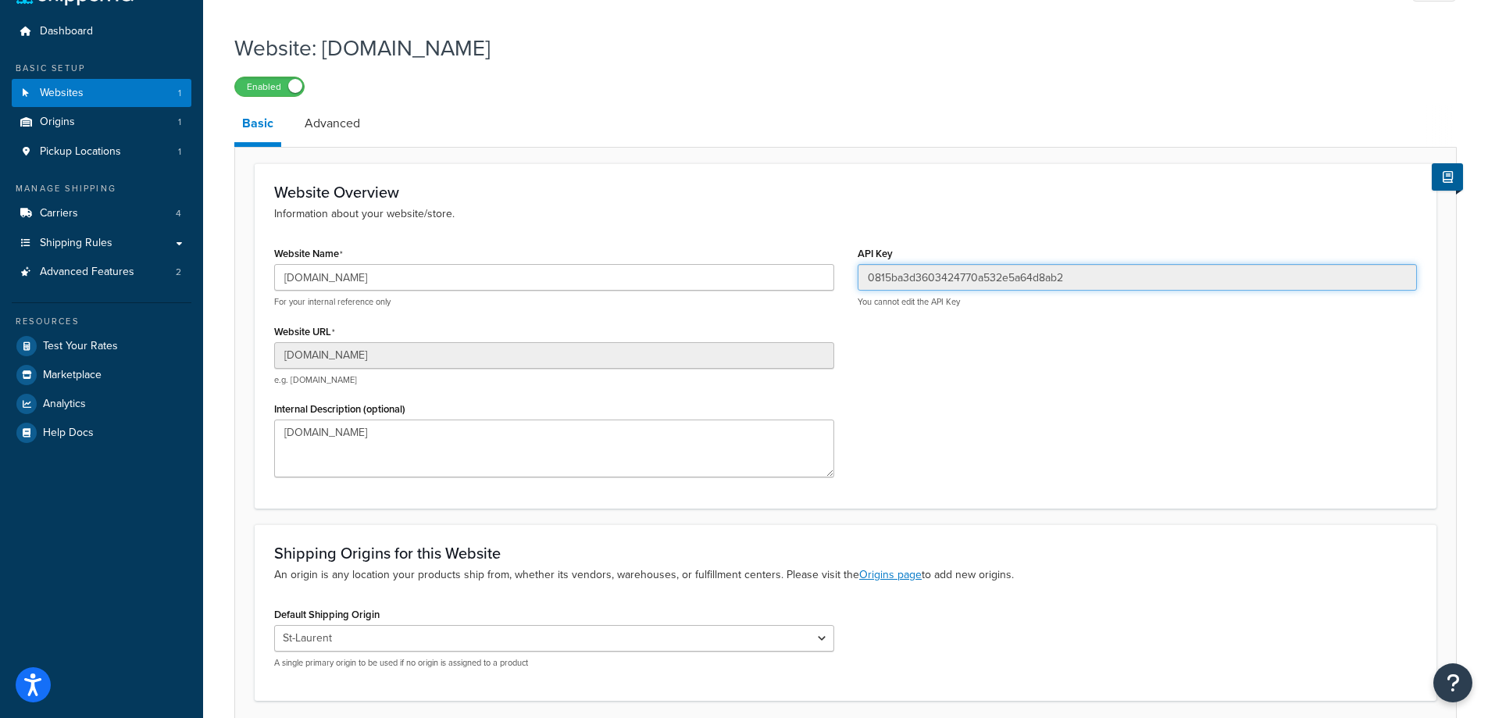
scroll to position [0, 0]
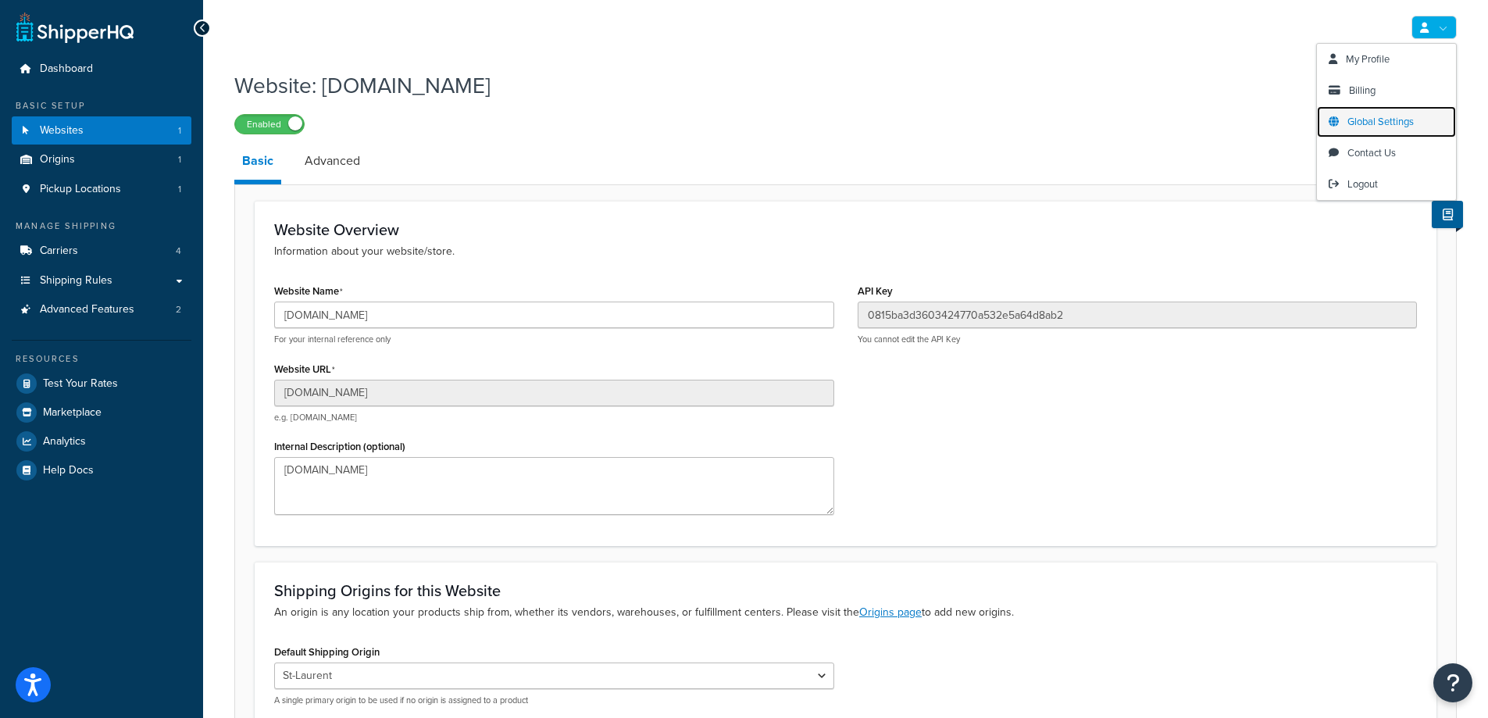
click at [1347, 113] on link "Global Settings" at bounding box center [1386, 121] width 139 height 31
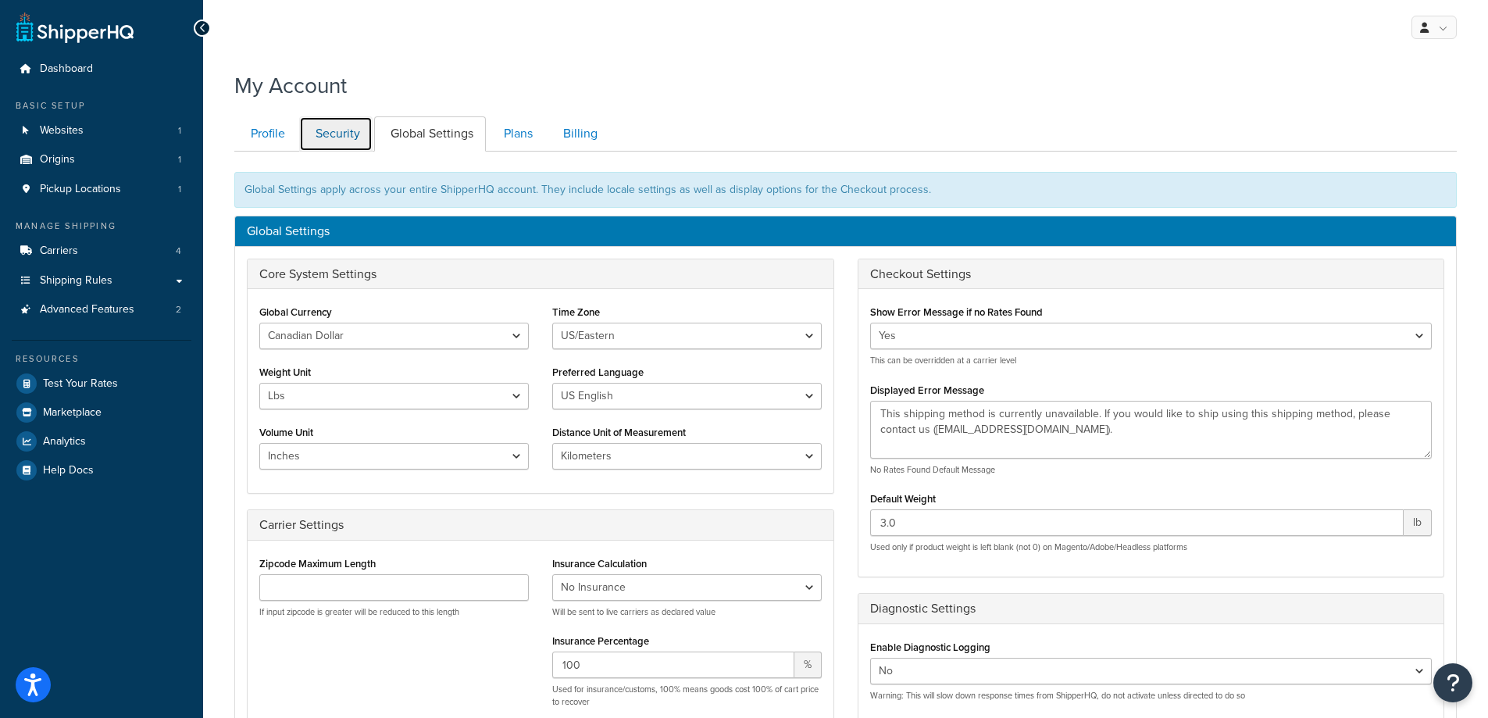
drag, startPoint x: 349, startPoint y: 141, endPoint x: 341, endPoint y: 140, distance: 7.8
click at [349, 141] on link "Security" at bounding box center [335, 133] width 73 height 35
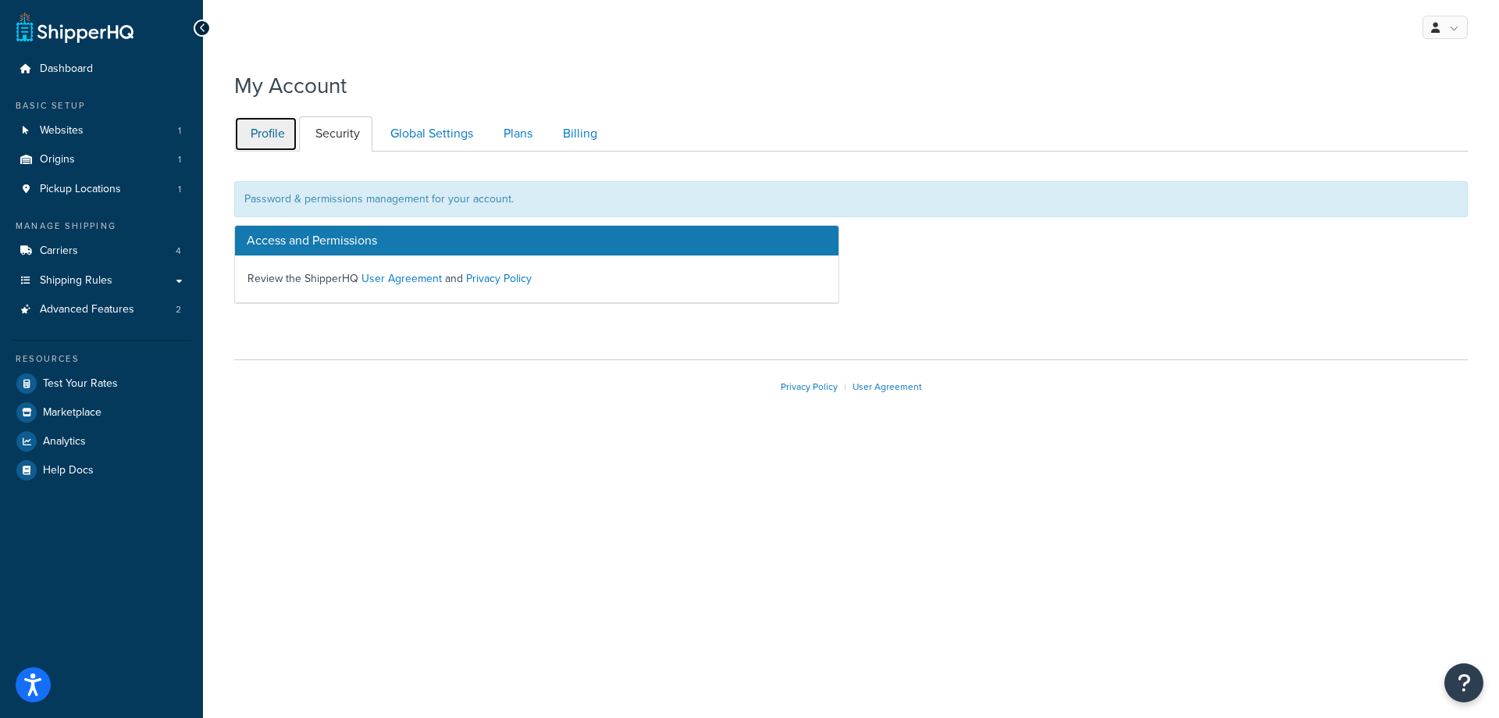
click at [286, 130] on link "Profile" at bounding box center [265, 133] width 63 height 35
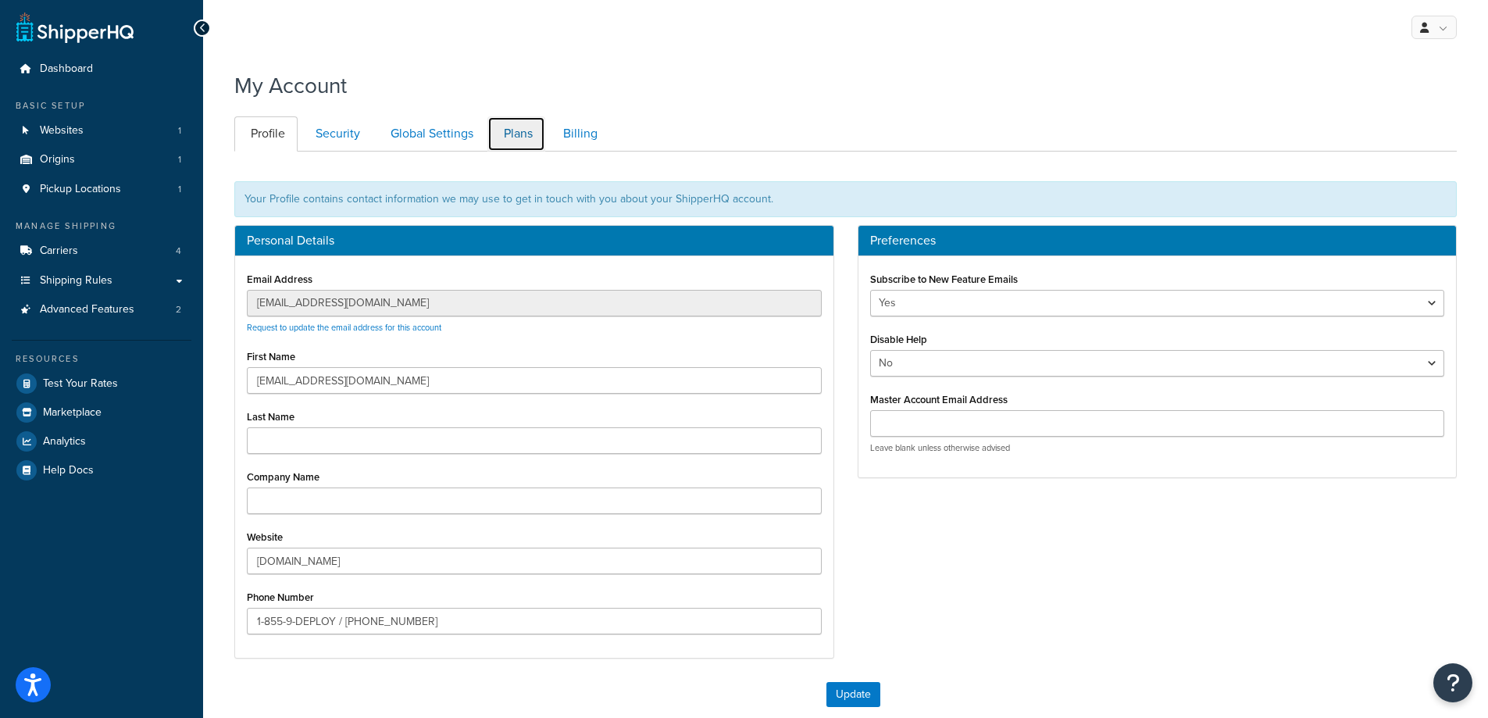
click at [528, 135] on link "Plans" at bounding box center [516, 133] width 58 height 35
